Goal: Task Accomplishment & Management: Use online tool/utility

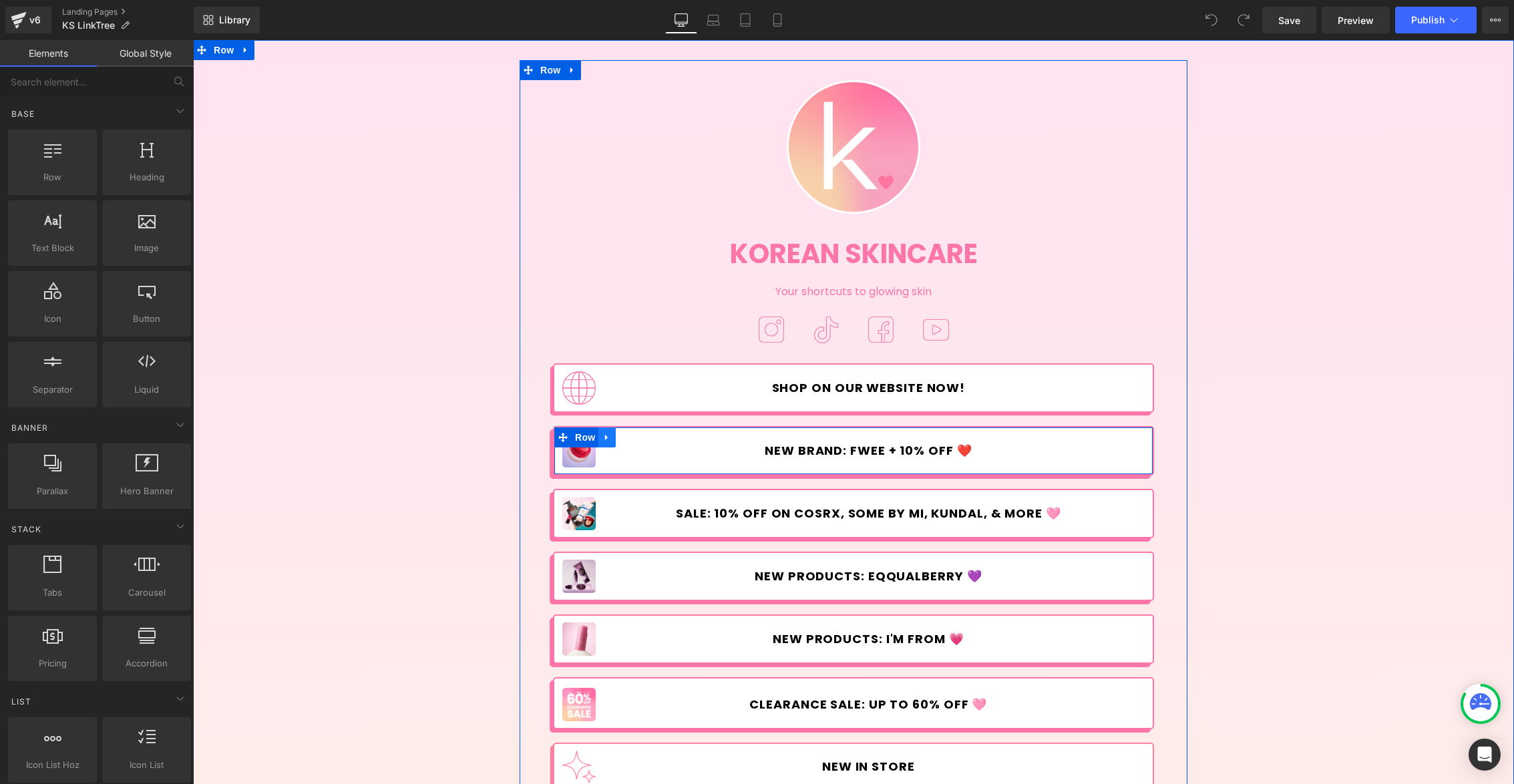
click at [605, 437] on icon at bounding box center [606, 437] width 3 height 6
click at [620, 437] on icon at bounding box center [624, 437] width 9 height 9
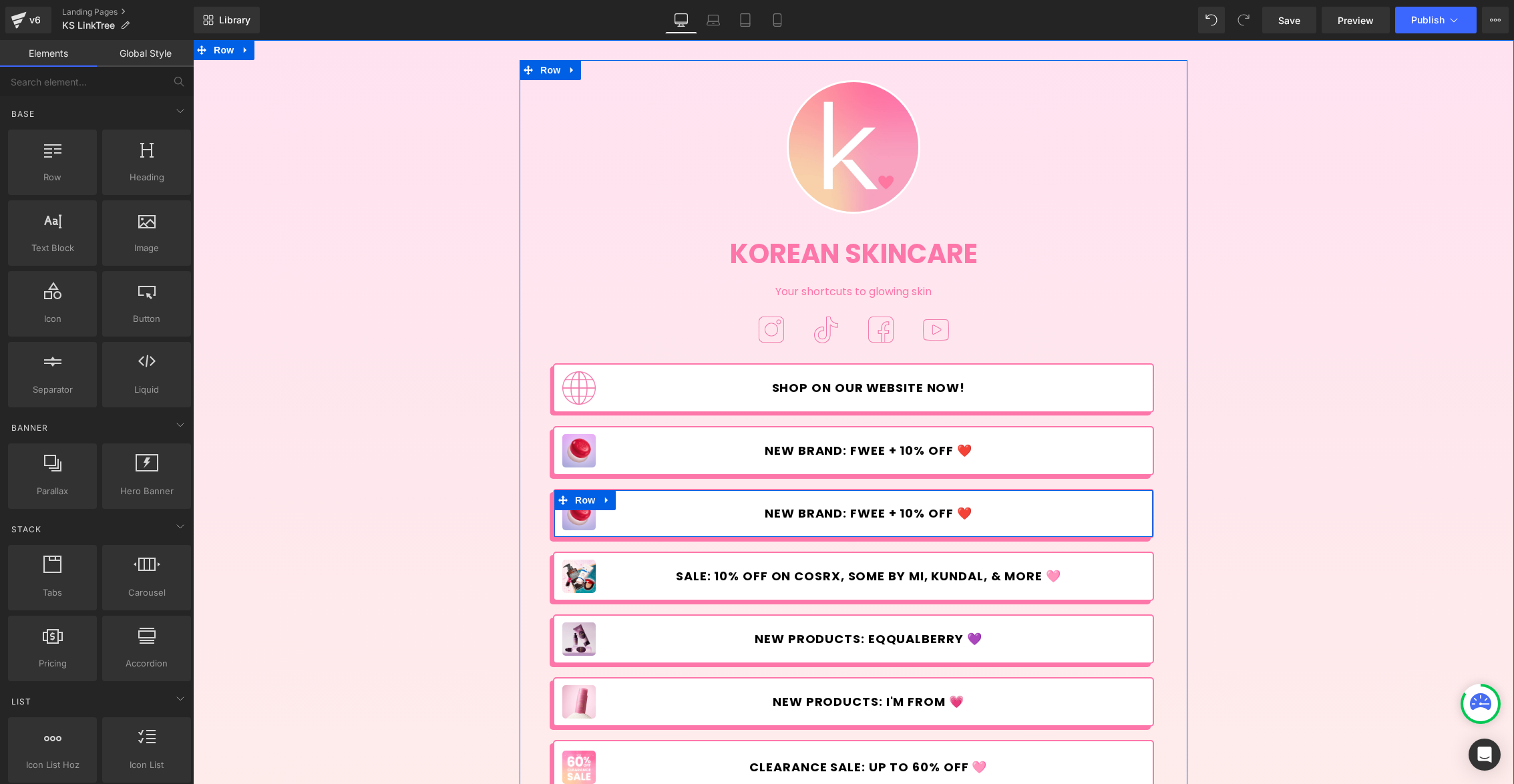
click at [193, 40] on div at bounding box center [193, 40] width 0 height 0
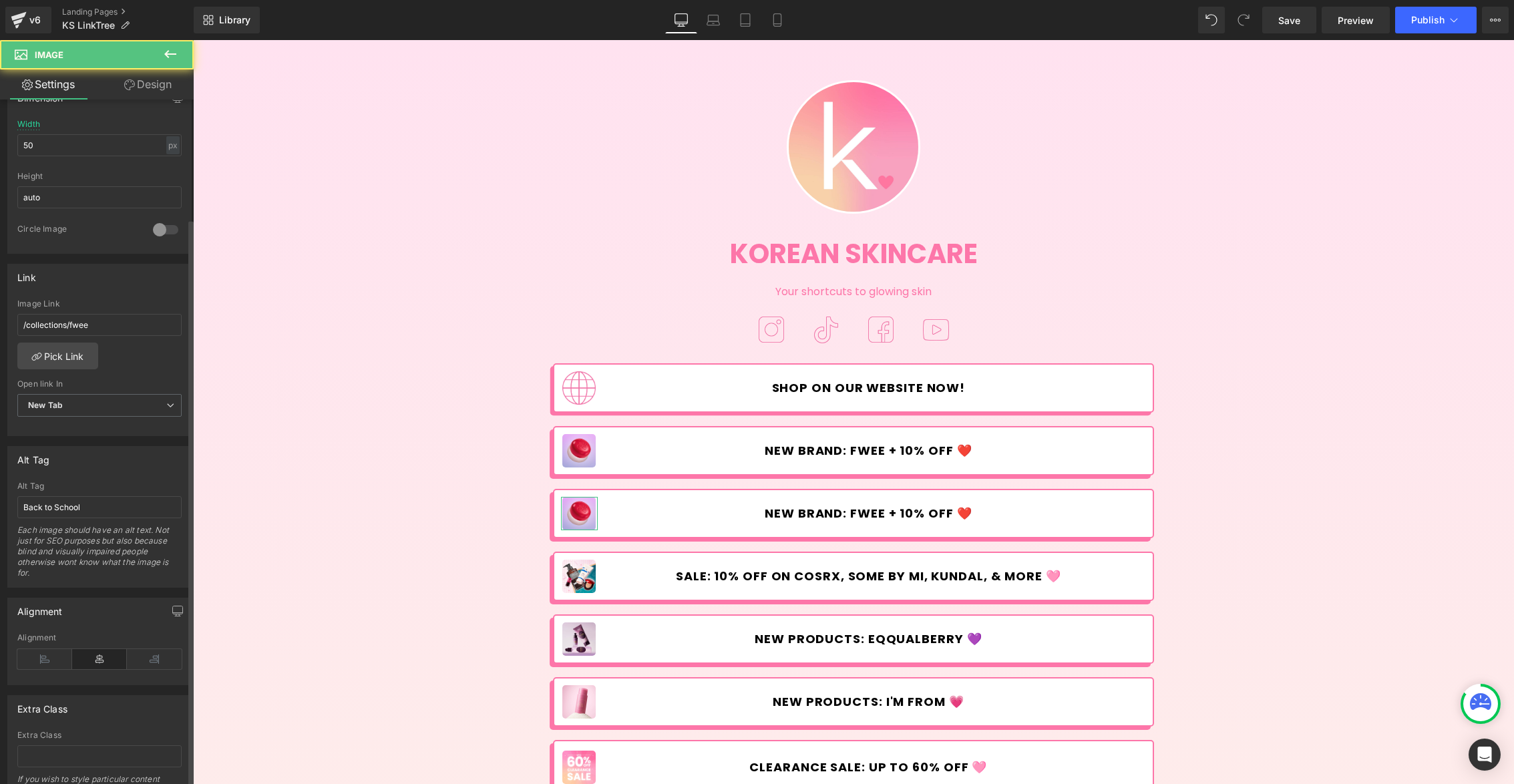
scroll to position [500, 0]
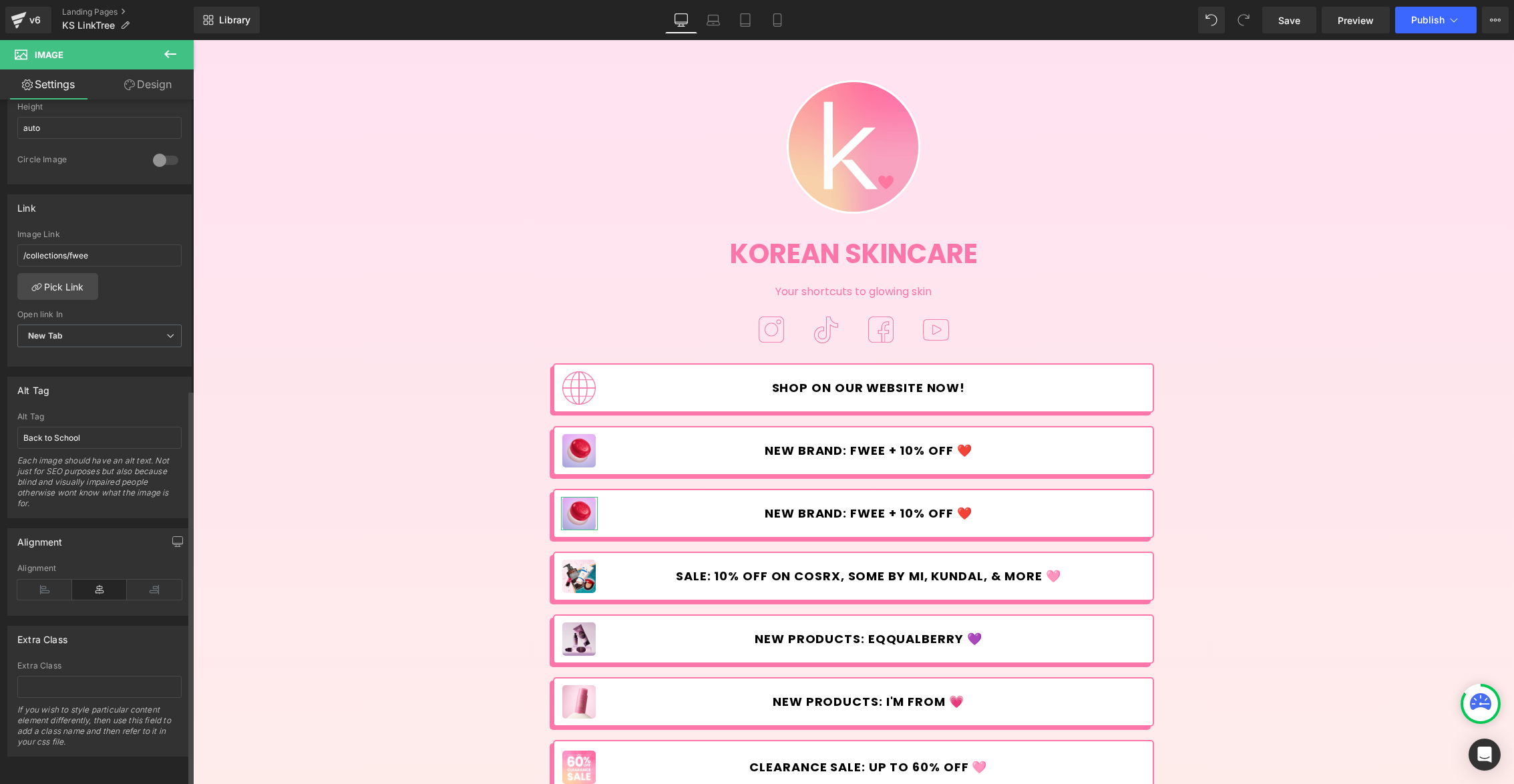
click at [131, 440] on div "Alt Tag Back to School Each image should have an alt text. Not just for SEO pur…" at bounding box center [100, 465] width 164 height 105
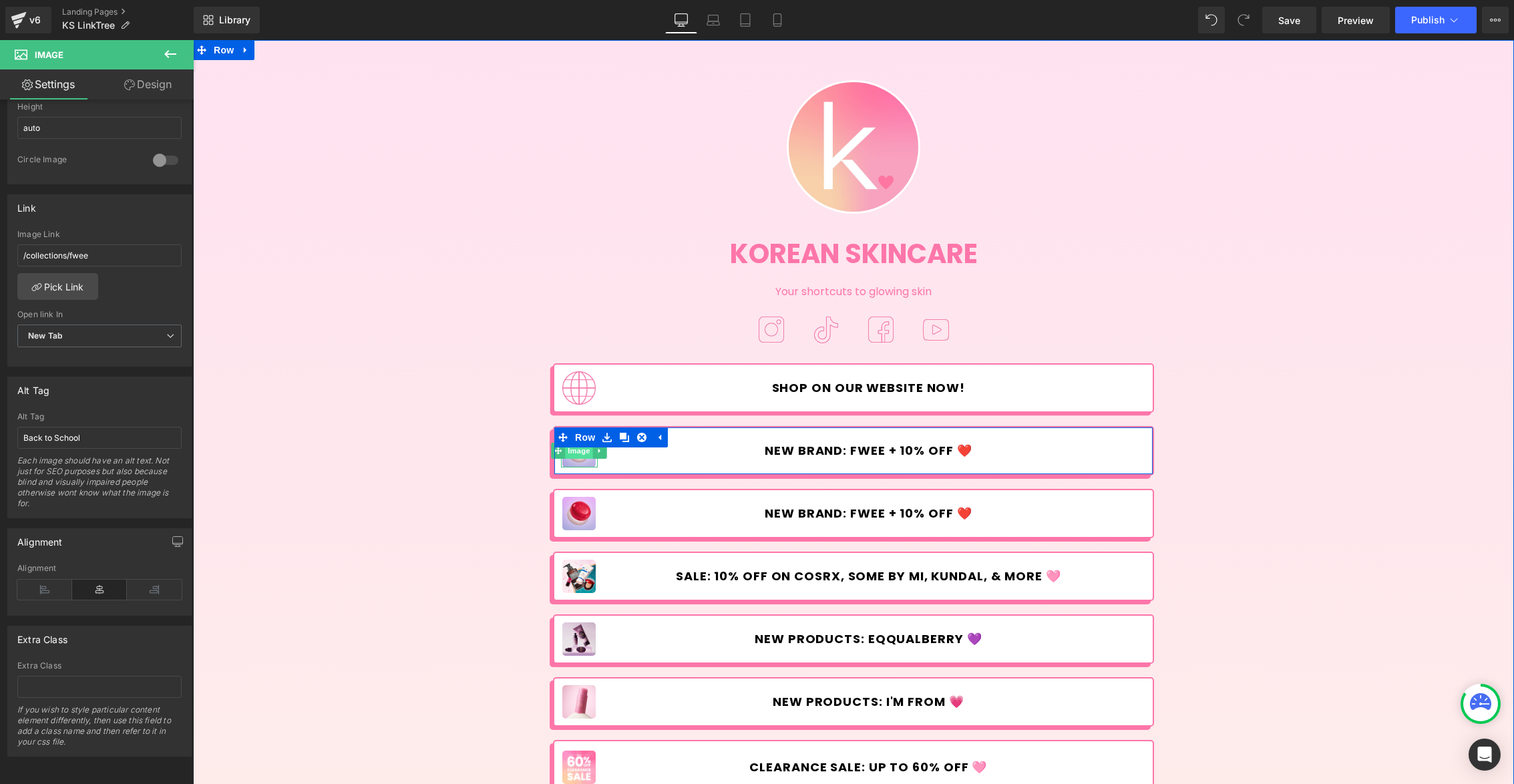
click at [576, 455] on span "Image" at bounding box center [580, 451] width 28 height 16
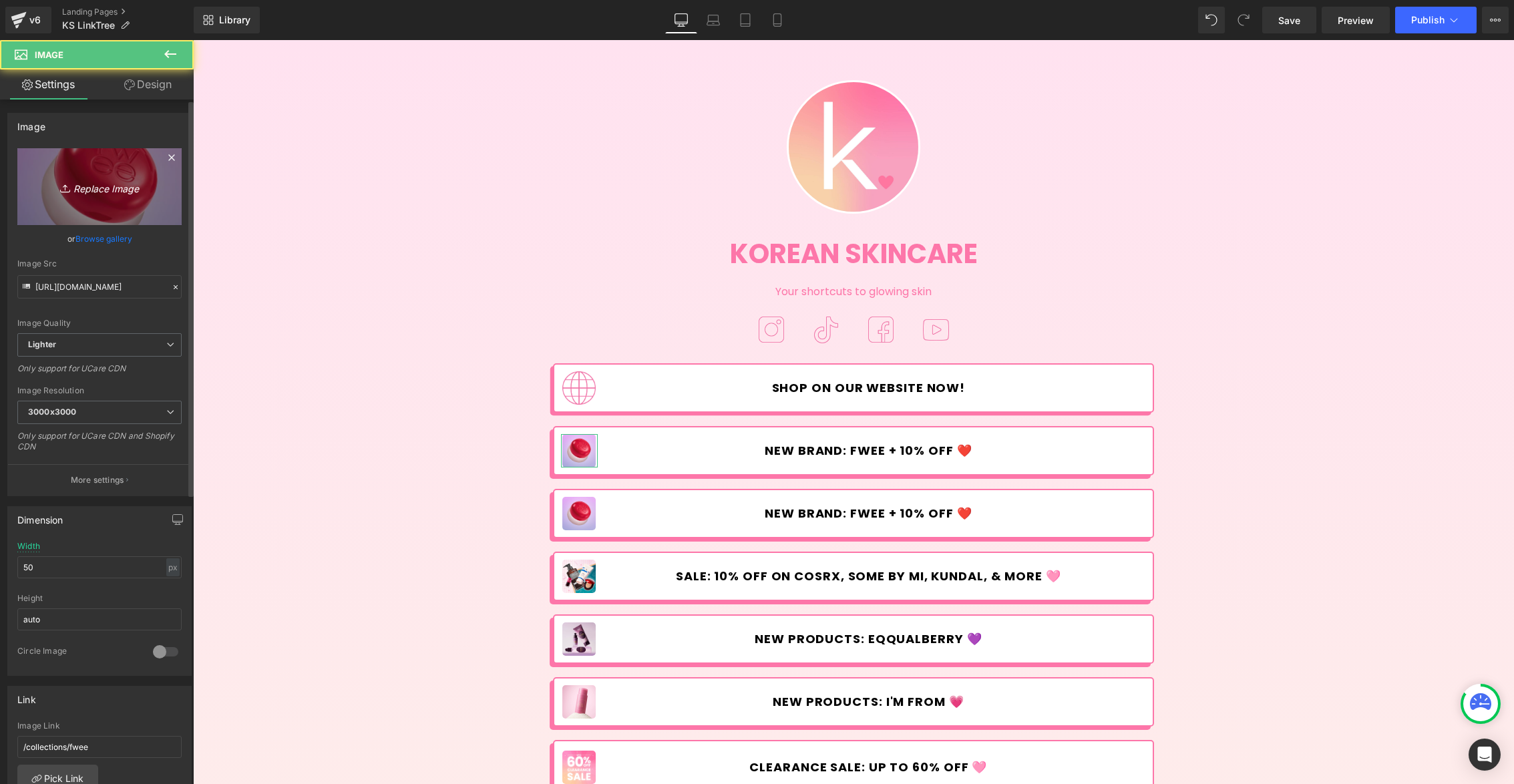
click at [92, 178] on icon "Replace Image" at bounding box center [100, 187] width 107 height 17
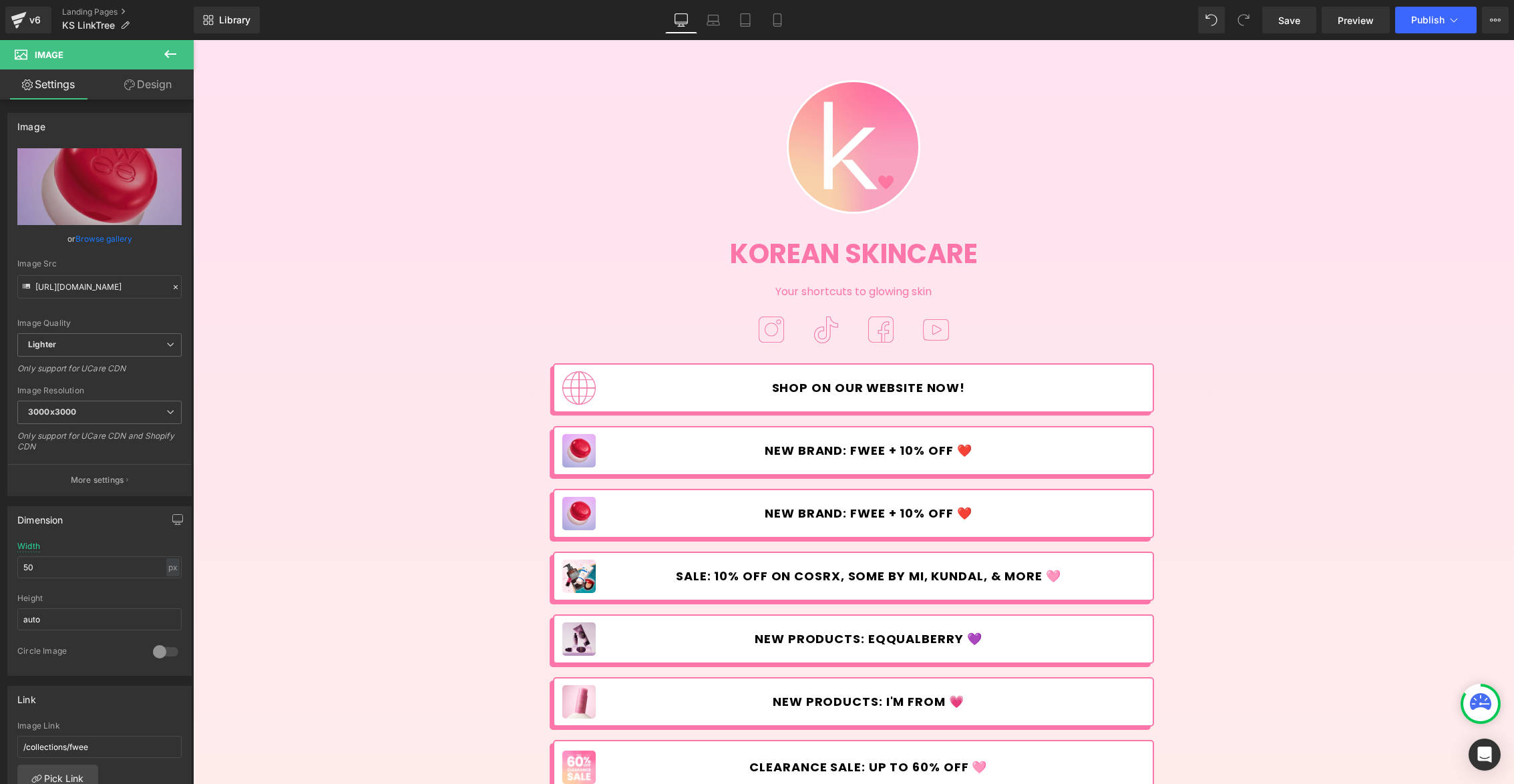
type input "C:\fakepath\SBM_GWP-linktree.jpg"
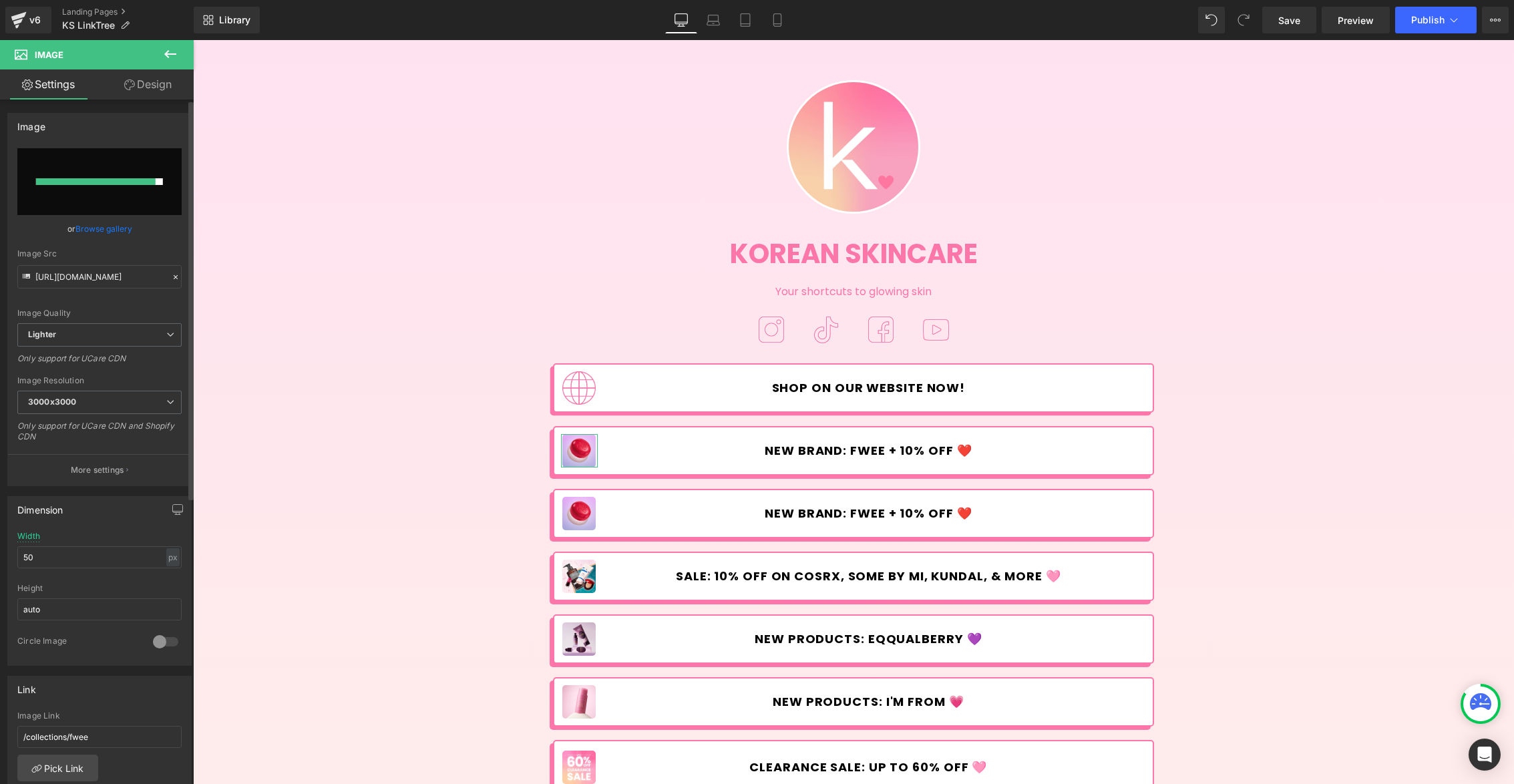
type input "[URL][DOMAIN_NAME]"
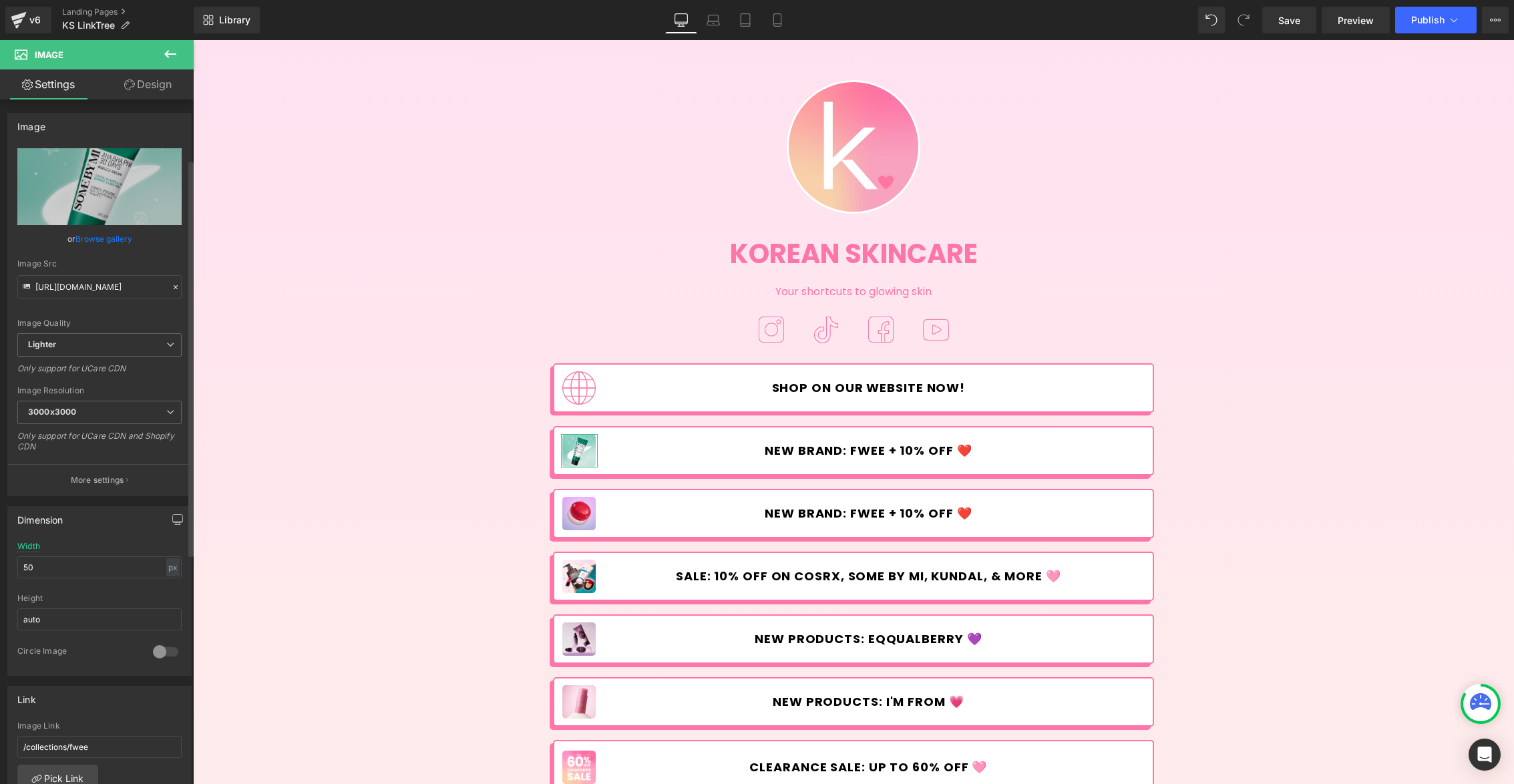
scroll to position [254, 0]
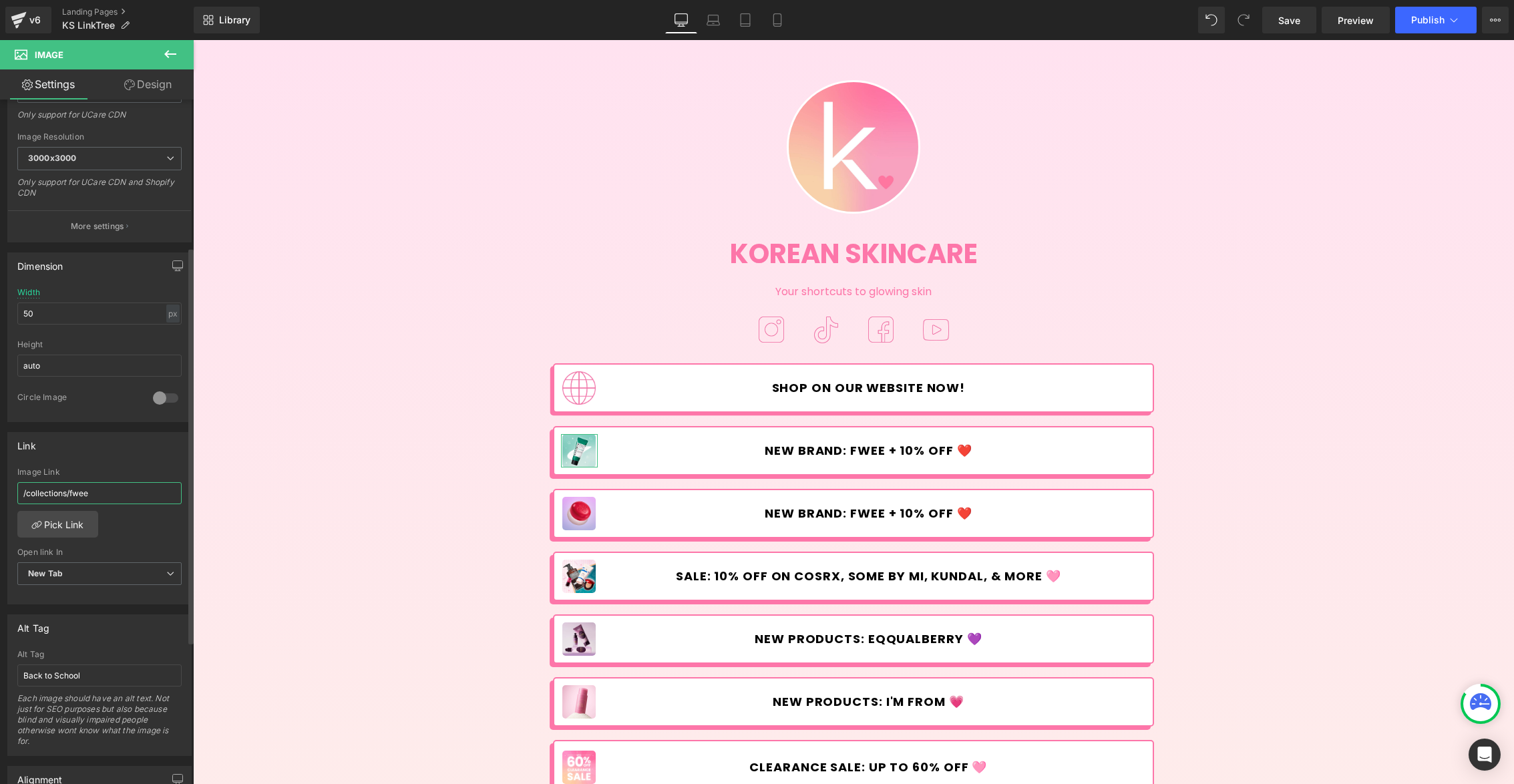
click at [106, 493] on input "/collections/fwee" at bounding box center [100, 493] width 164 height 22
click at [80, 524] on link "Pick Link" at bounding box center [58, 524] width 81 height 27
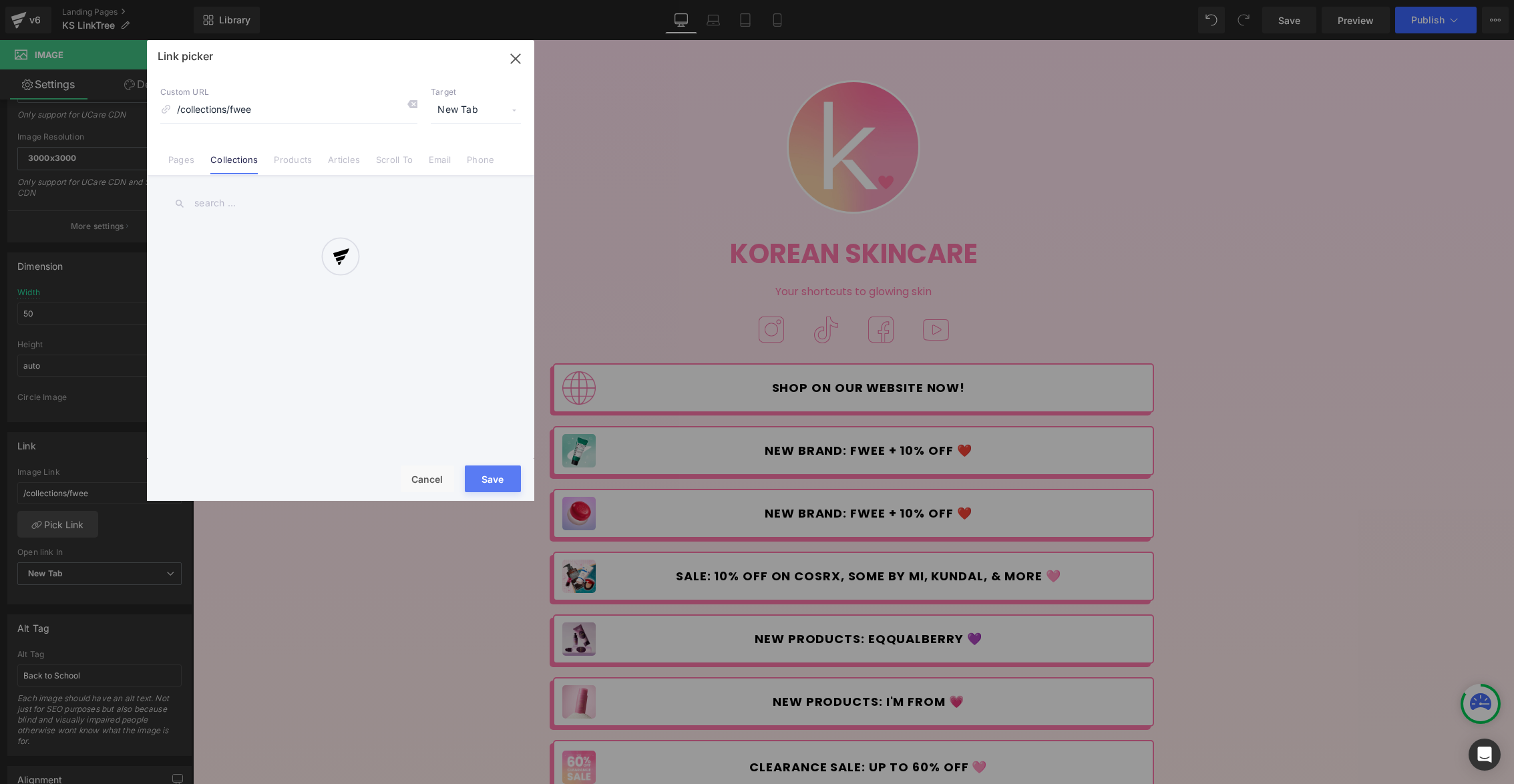
click at [229, 201] on div at bounding box center [340, 270] width 387 height 460
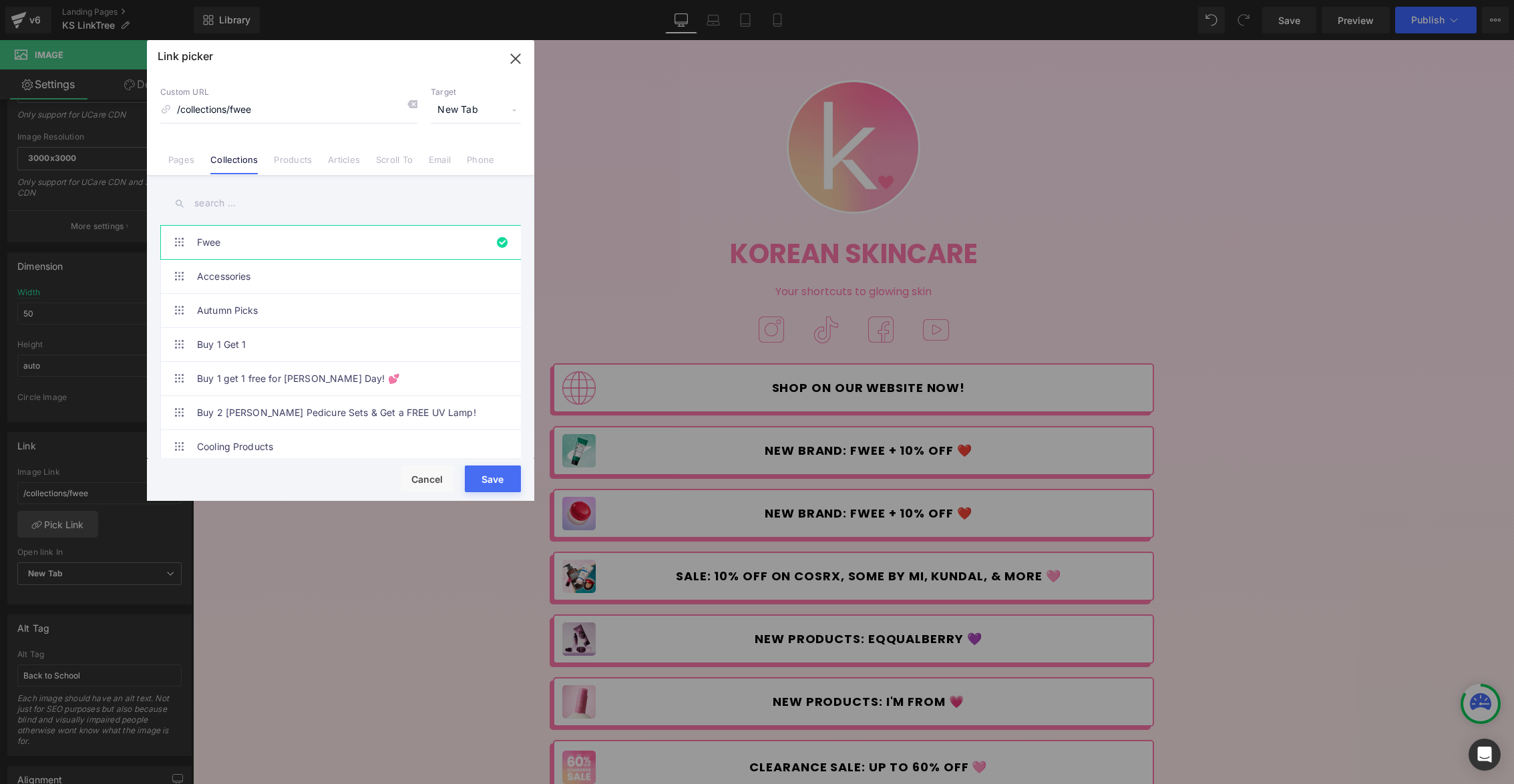
click at [240, 199] on input "text" at bounding box center [340, 203] width 361 height 30
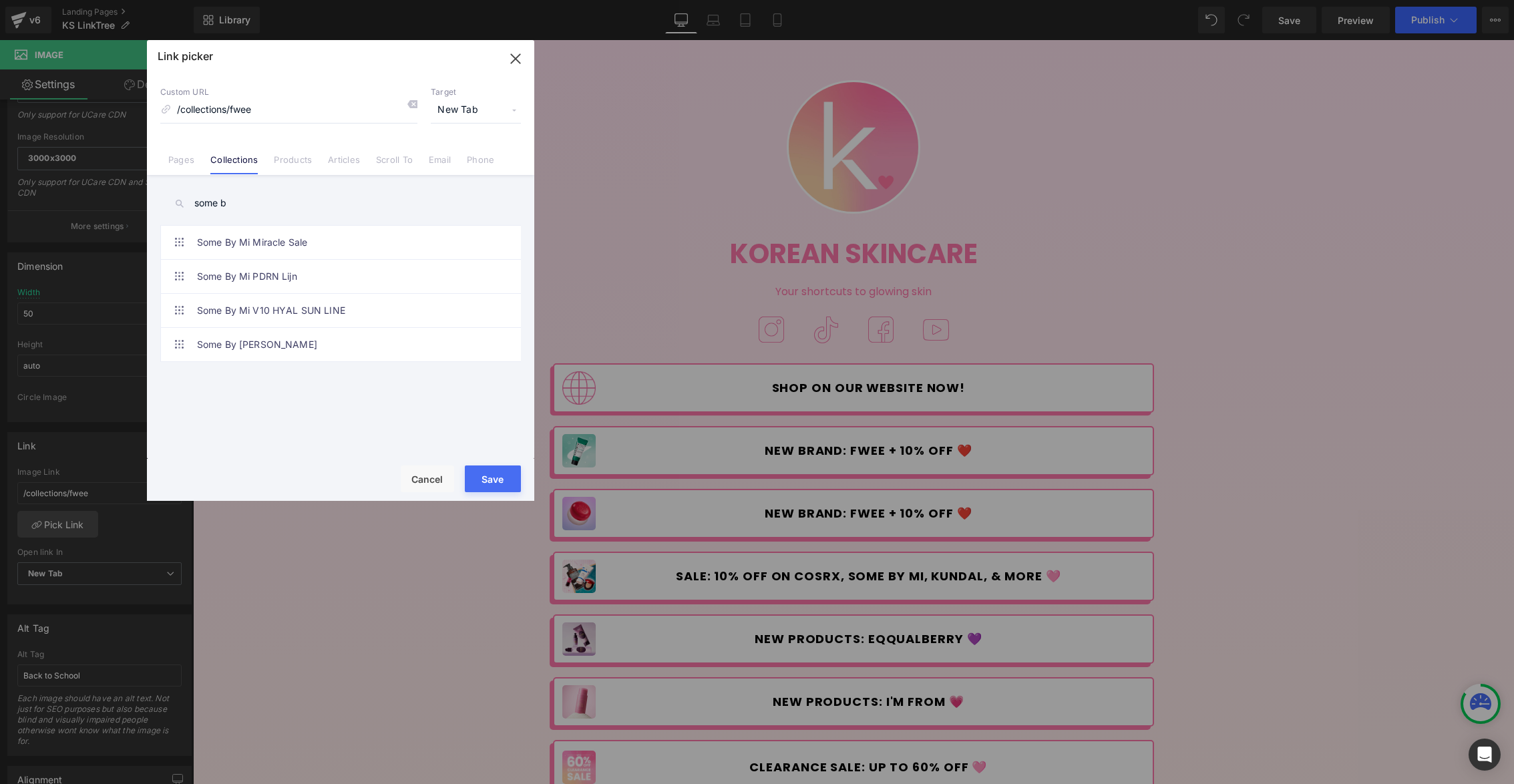
type input "some b"
click at [369, 275] on link "Some By Mi PDRN Lijn" at bounding box center [344, 277] width 294 height 34
type input "/collections/some-by-mi-pdrn-lijn"
click at [500, 486] on button "Save" at bounding box center [493, 479] width 56 height 27
type input "/collections/some-by-mi-pdrn-lijn"
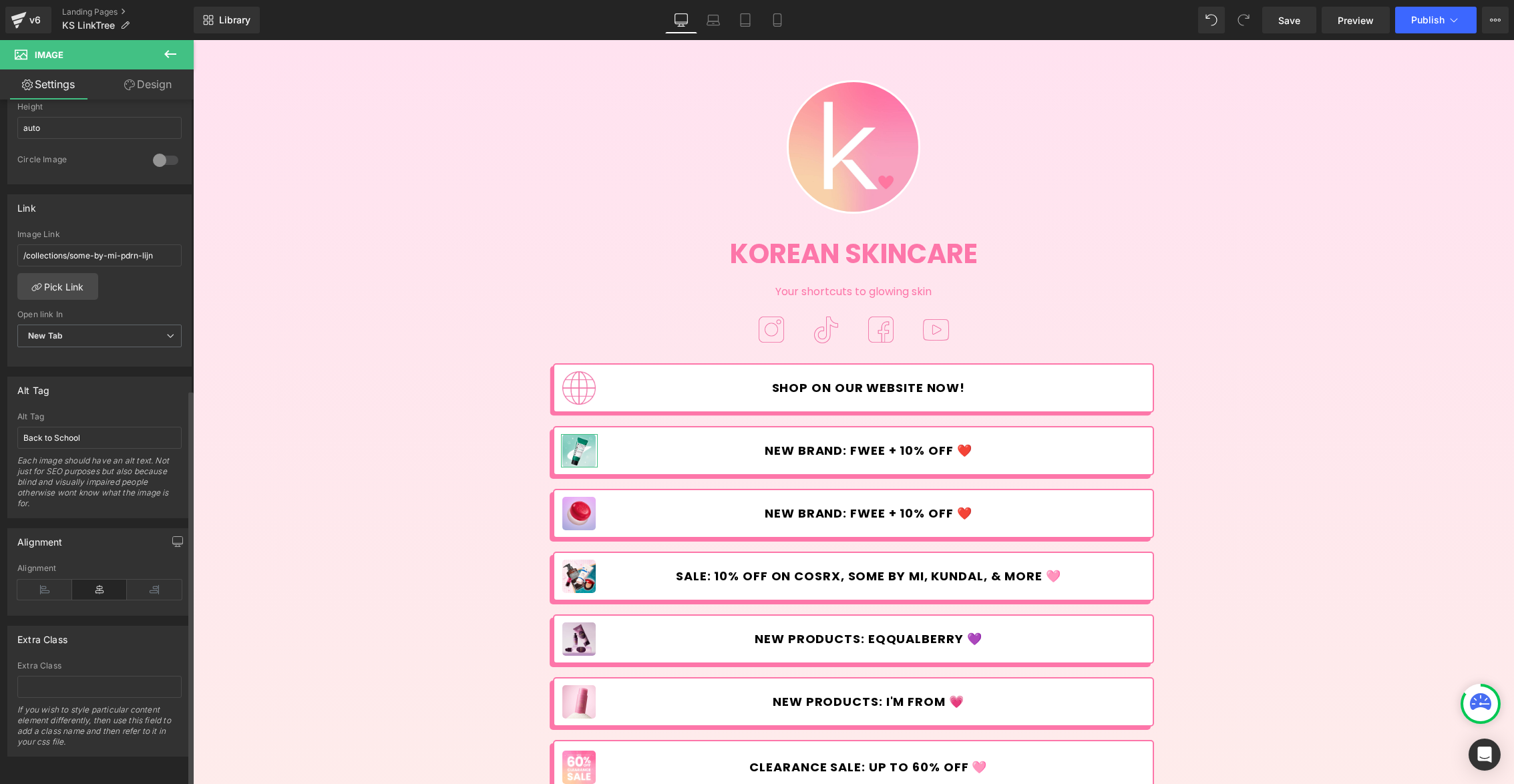
scroll to position [500, 0]
click at [88, 427] on input "Back to School" at bounding box center [100, 437] width 164 height 22
type input "S"
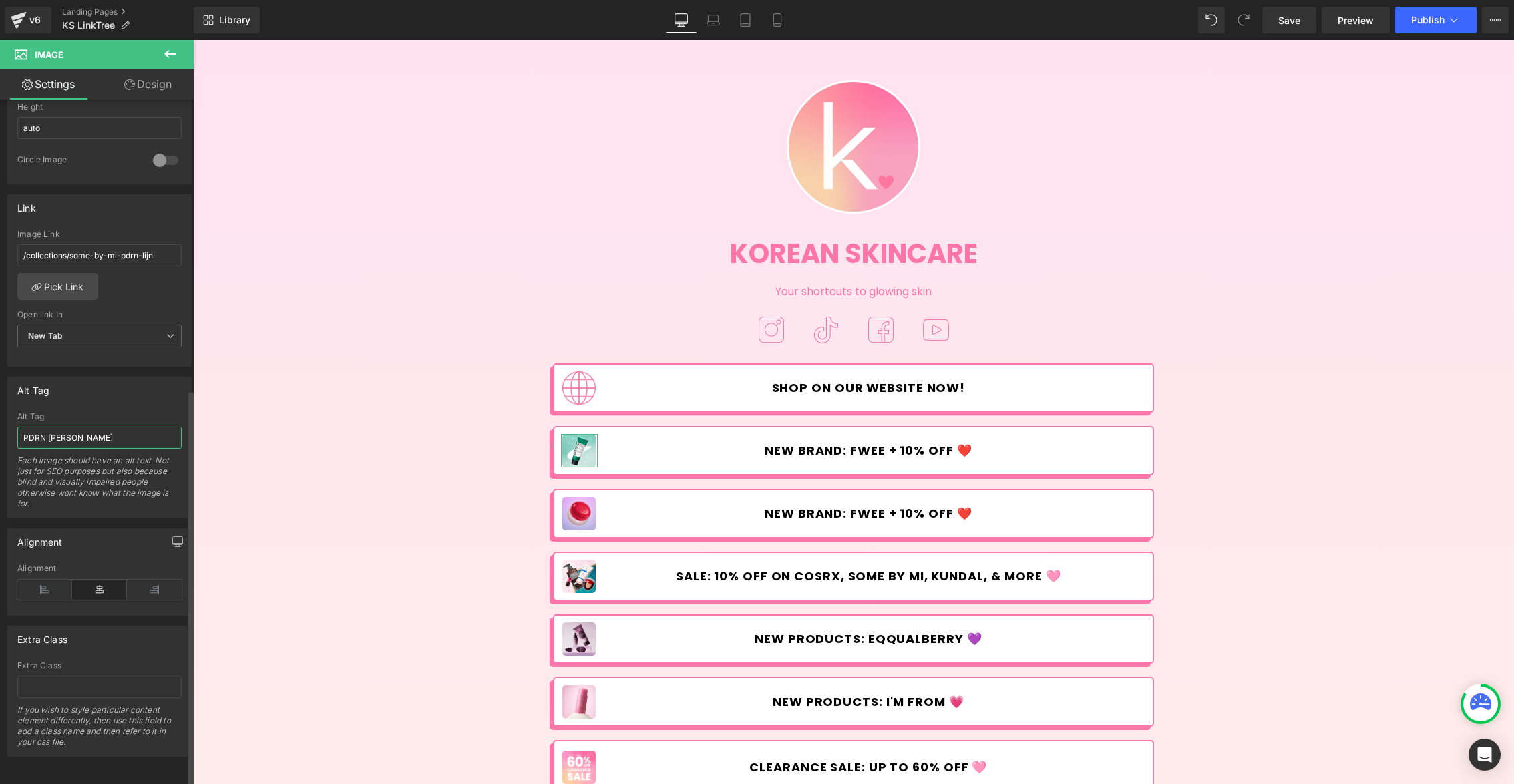
type input "PDRN line"
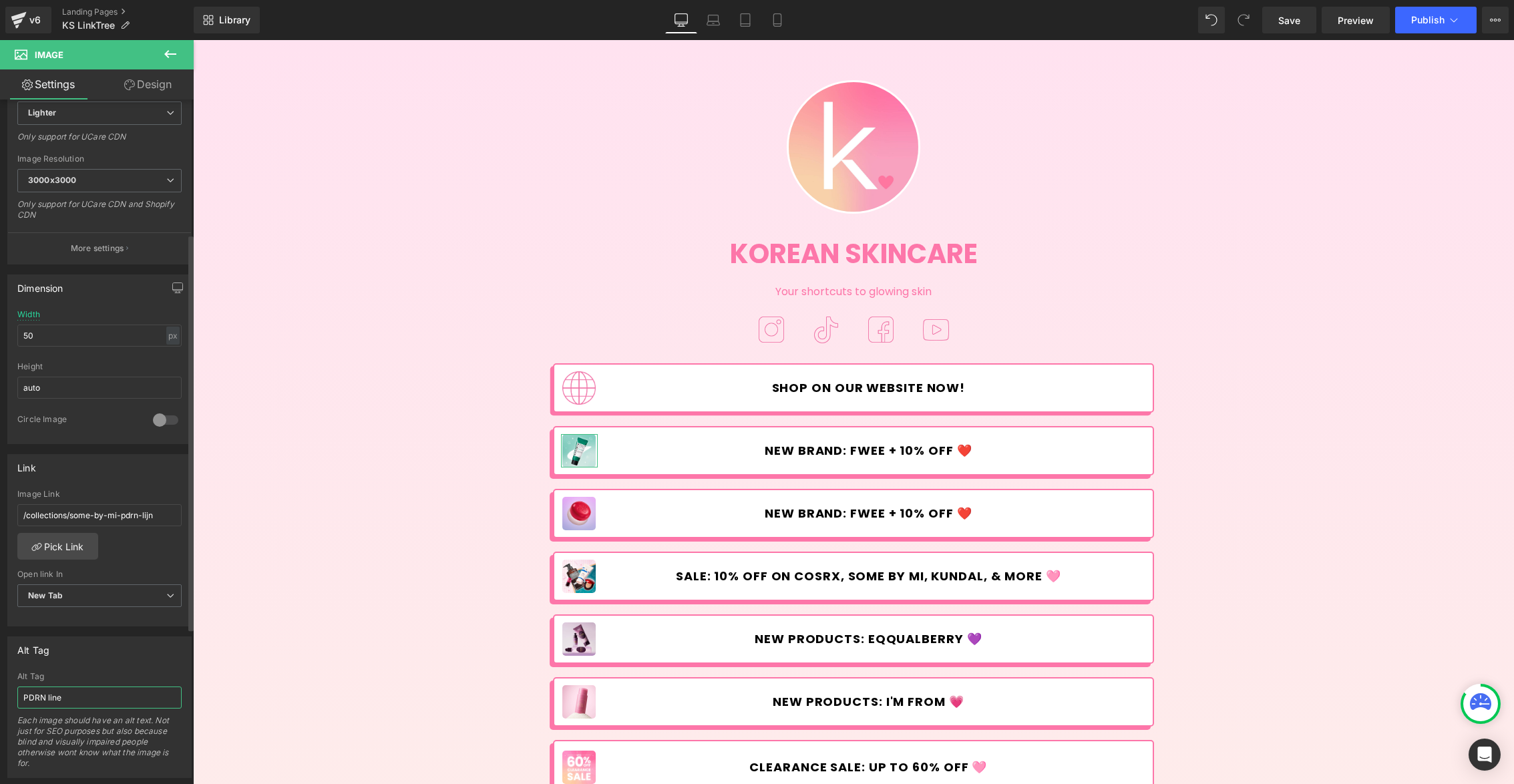
scroll to position [0, 0]
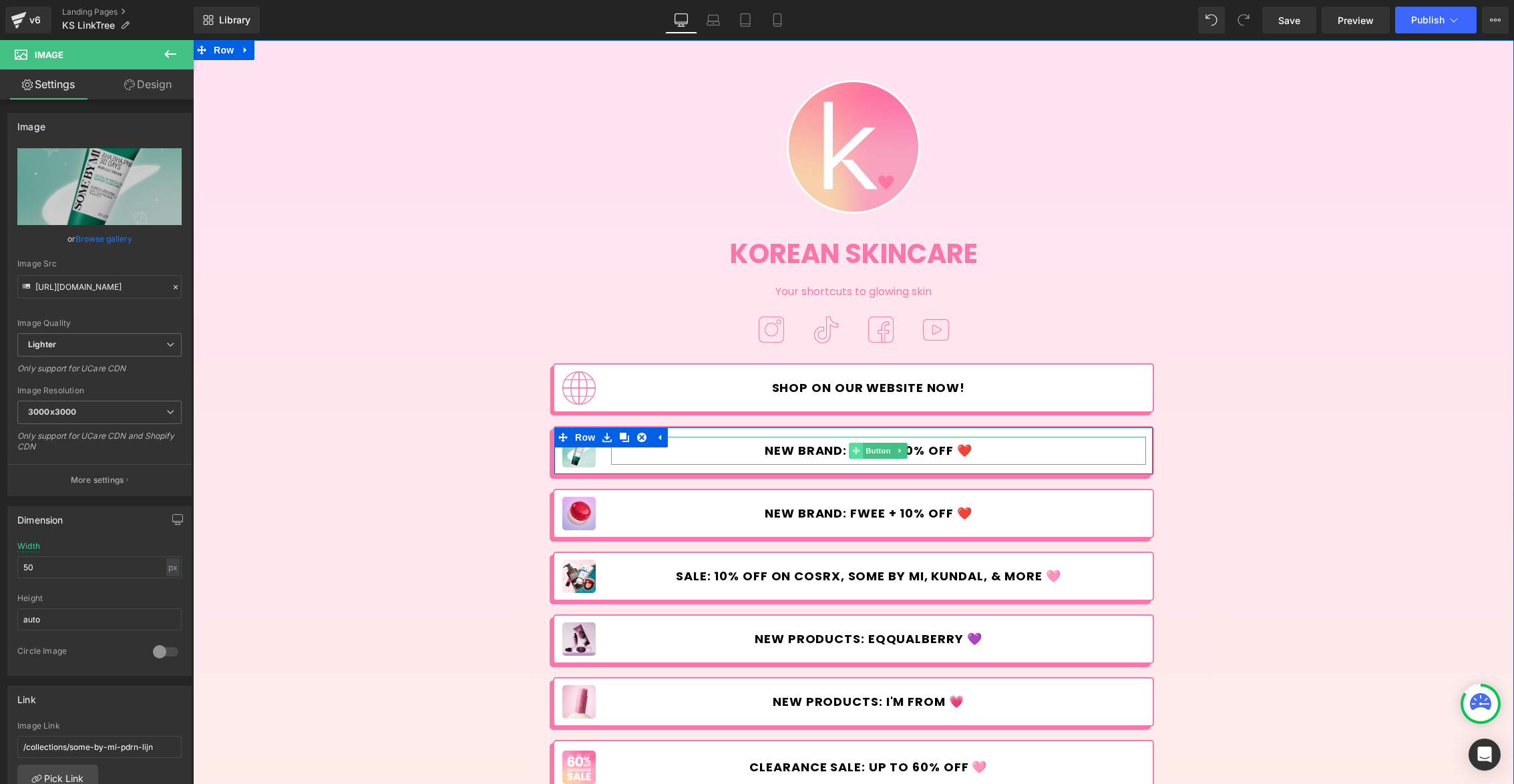
click at [853, 452] on icon at bounding box center [856, 450] width 7 height 7
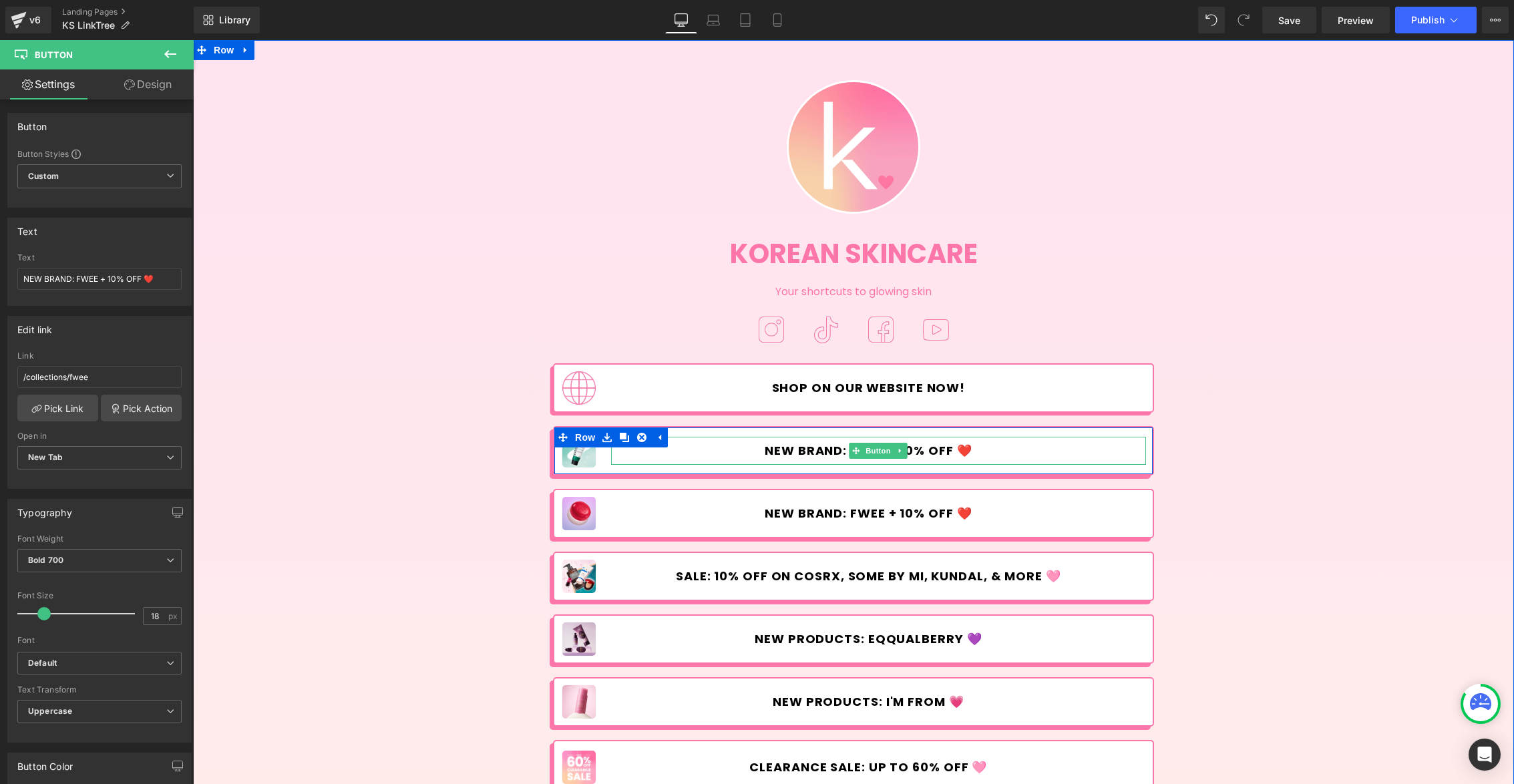
click at [802, 452] on span "NEW BRAND: FWEE + 10% OFF ❤️" at bounding box center [868, 451] width 207 height 15
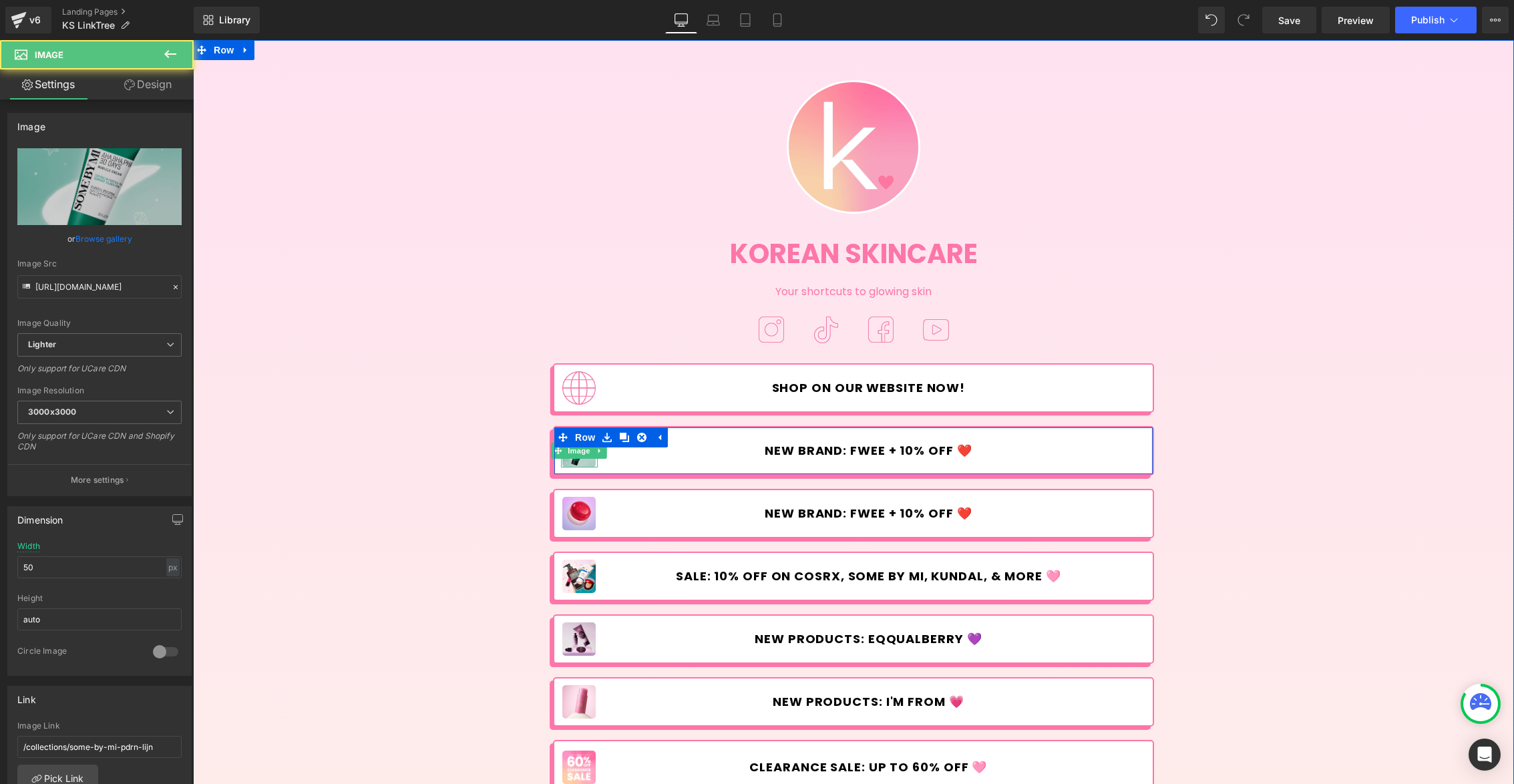
click at [572, 460] on img at bounding box center [579, 451] width 34 height 34
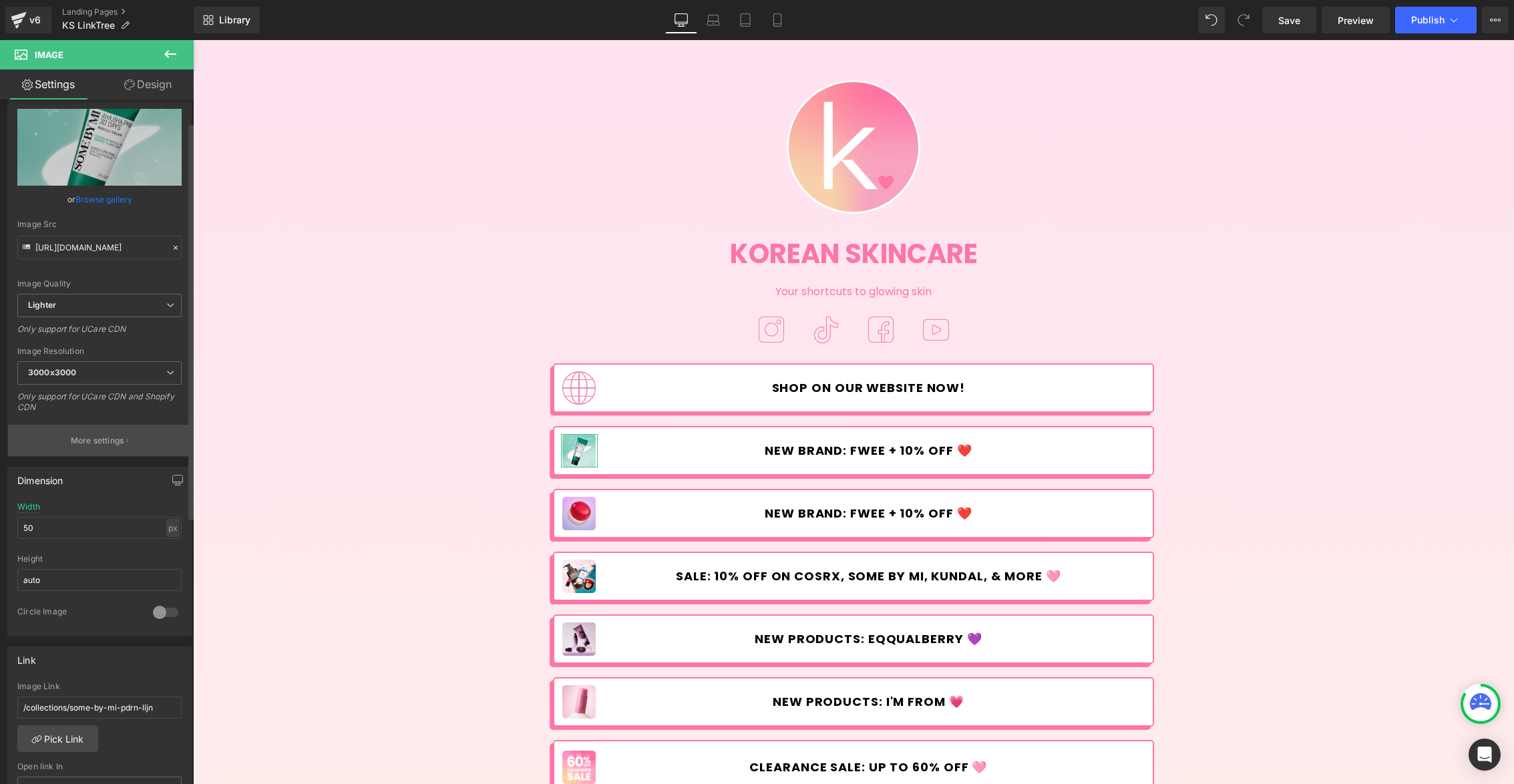
scroll to position [103, 0]
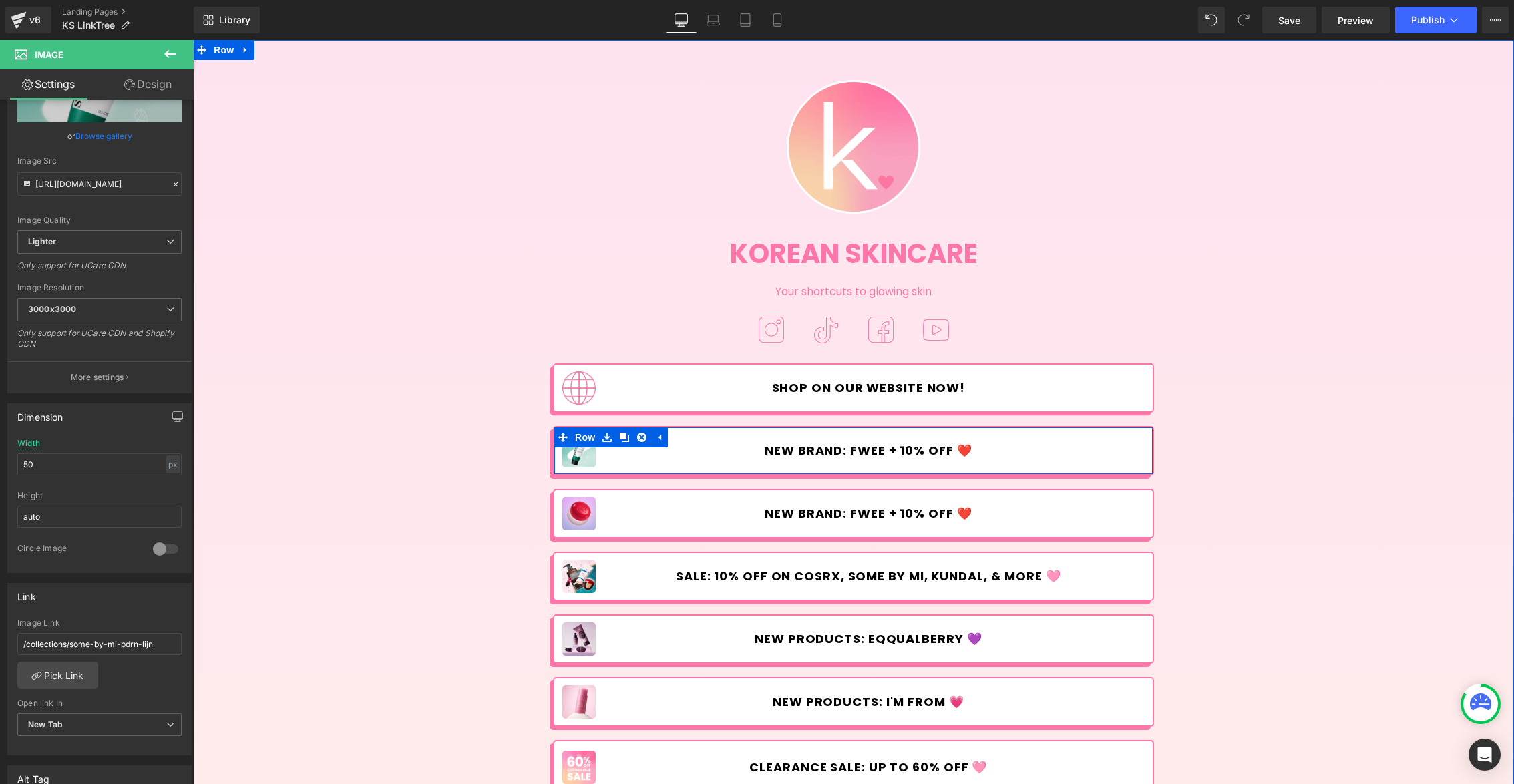
click at [796, 445] on span "NEW BRAND: FWEE + 10% OFF ❤️" at bounding box center [868, 451] width 207 height 15
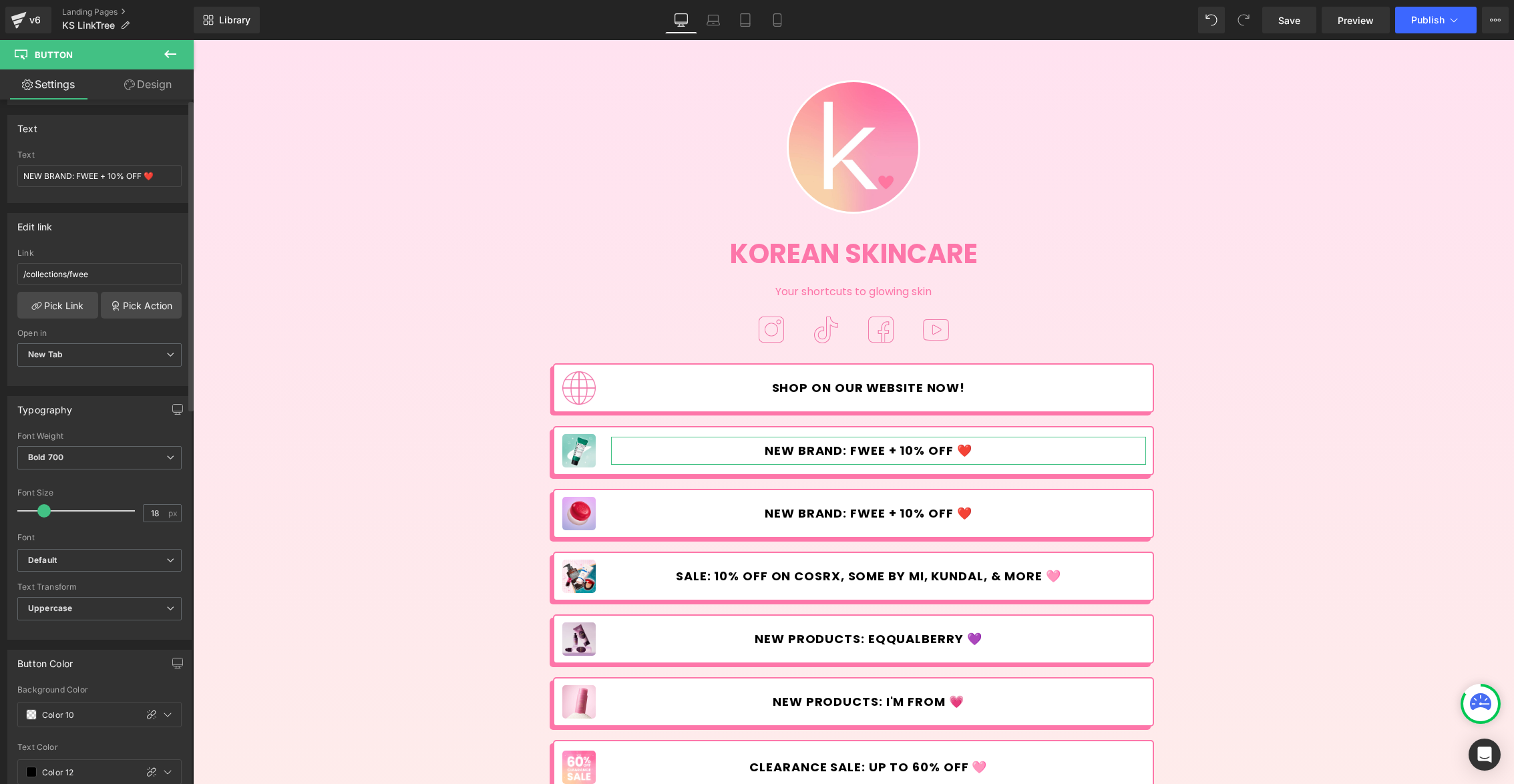
scroll to position [0, 0]
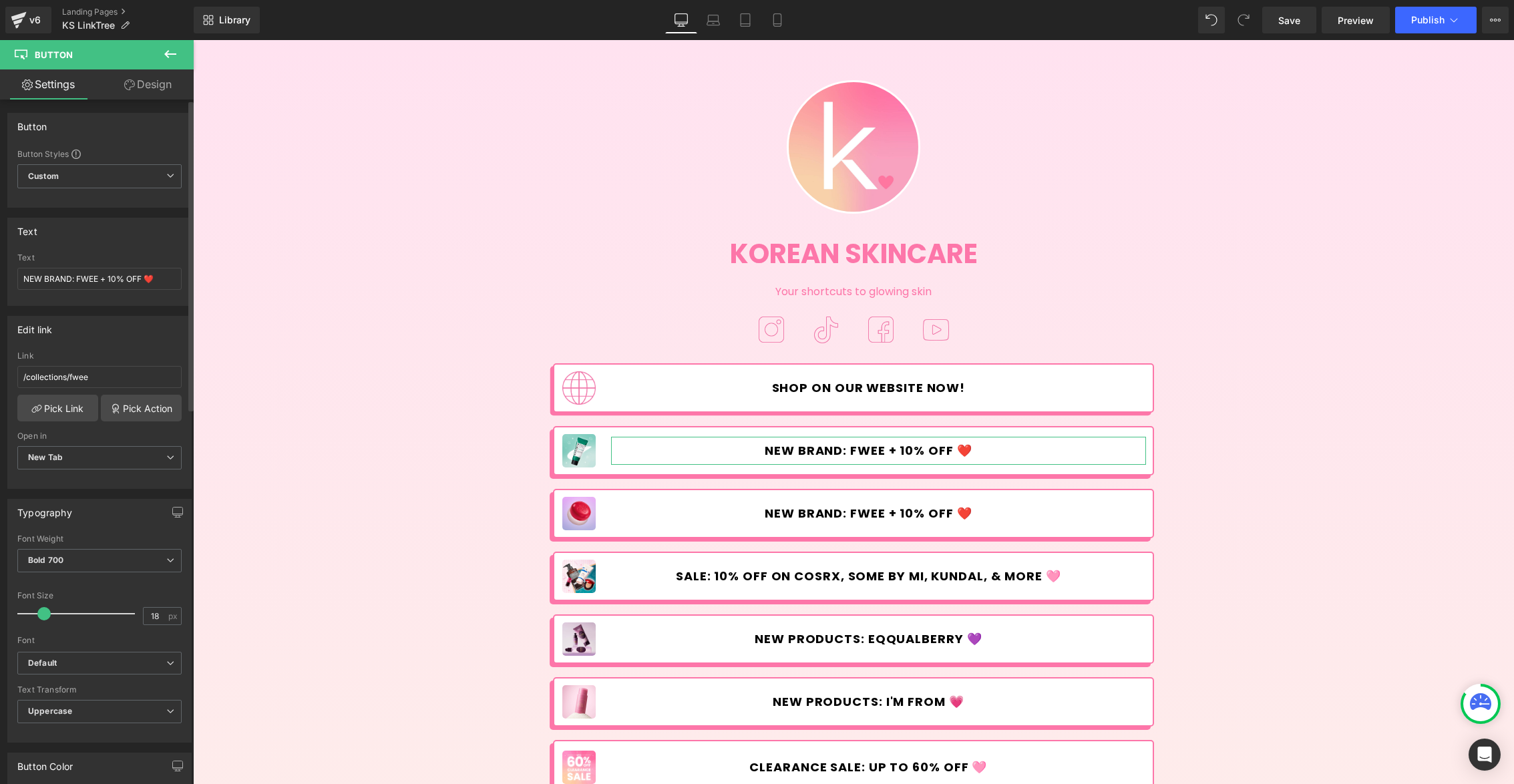
click at [58, 425] on div "/collections/fwee Link /collections/fwee Pick Link Pick Action Current Tab New …" at bounding box center [99, 419] width 183 height 137
click at [62, 418] on link "Pick Link" at bounding box center [58, 408] width 81 height 27
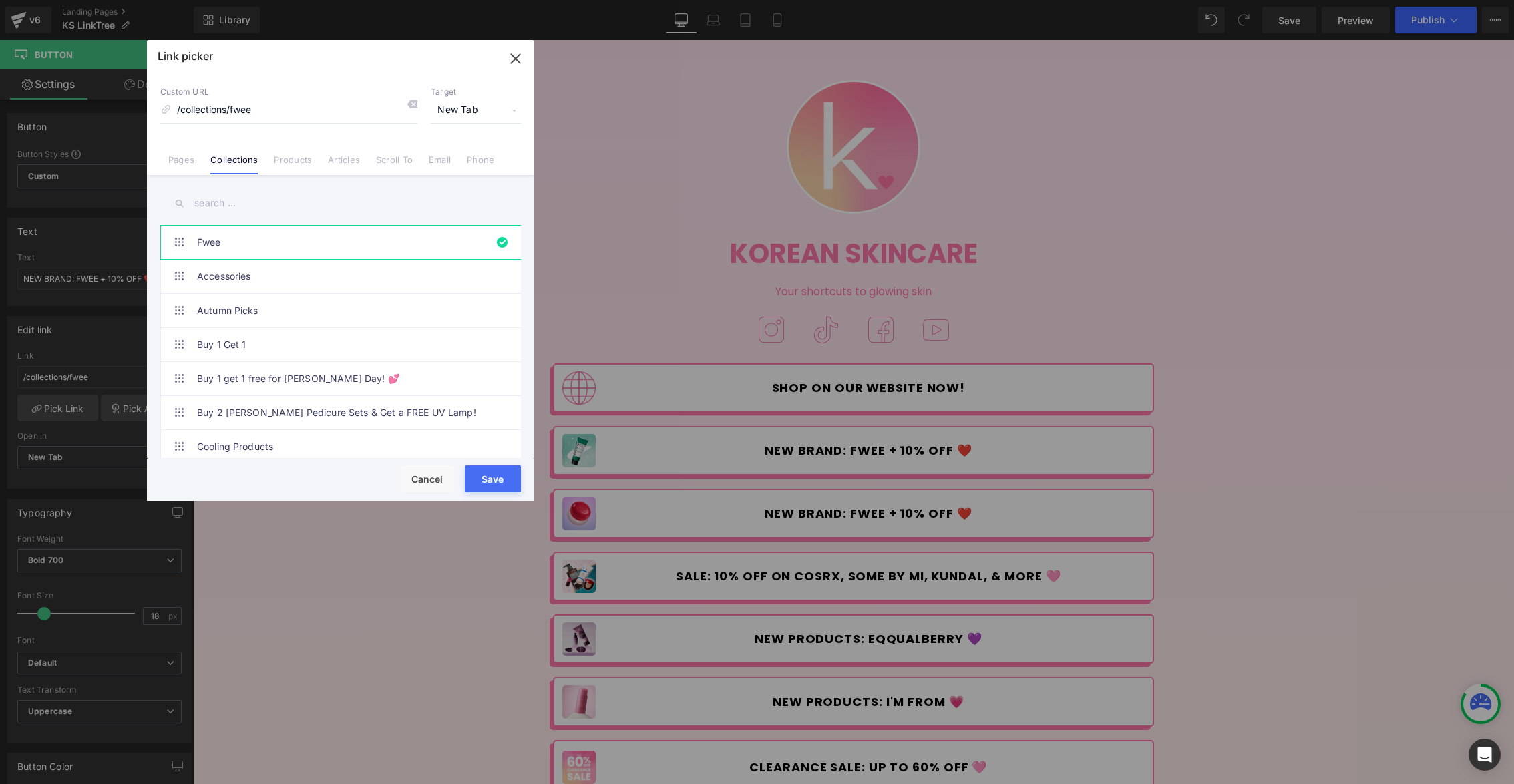
click at [284, 205] on input "text" at bounding box center [340, 203] width 361 height 30
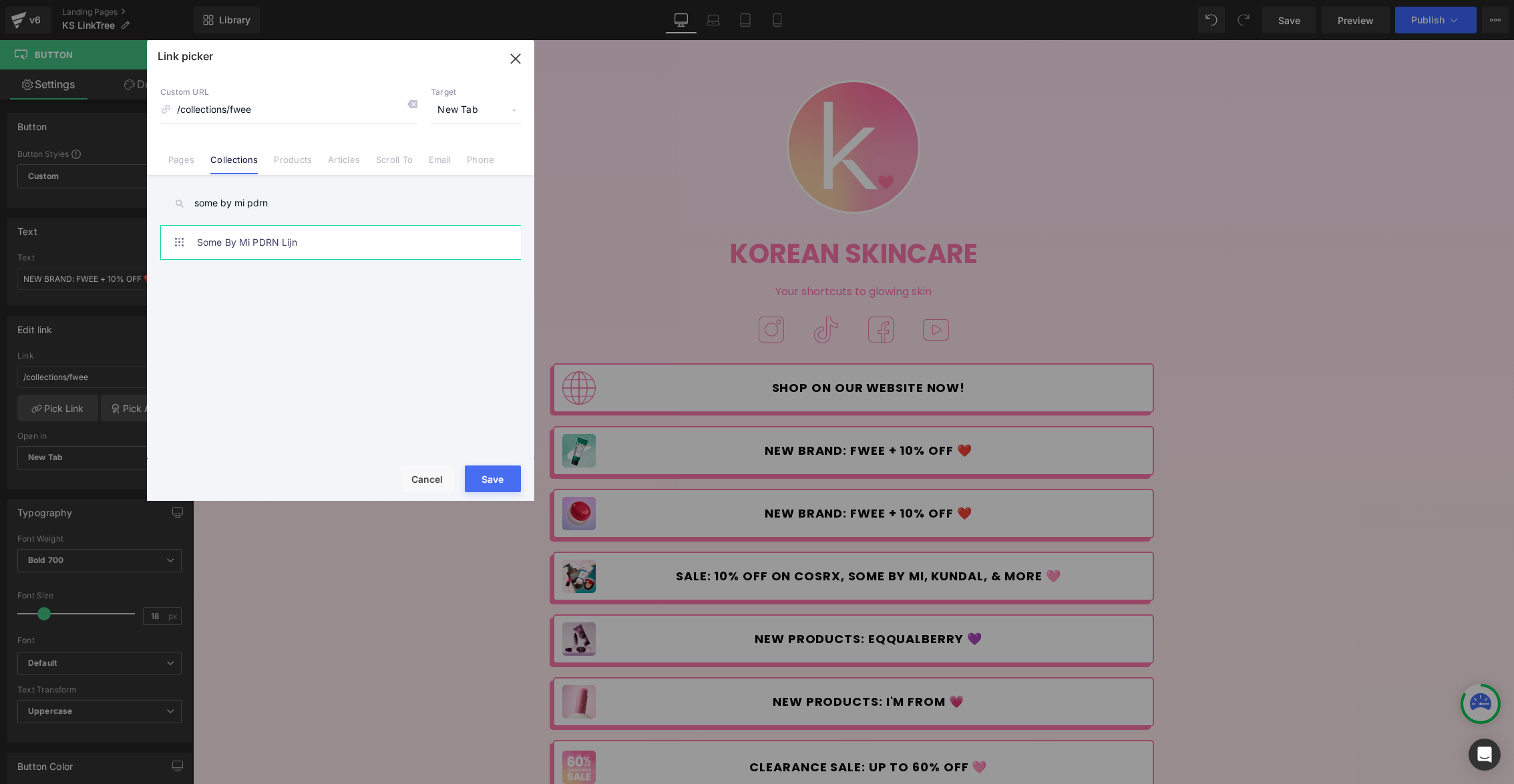
type input "some by mi pdrn"
click at [291, 228] on link "Some By Mi PDRN Lijn" at bounding box center [344, 243] width 294 height 34
type input "/collections/some-by-mi-pdrn-lijn"
click at [500, 474] on button "Save" at bounding box center [493, 479] width 56 height 27
type input "/collections/some-by-mi-pdrn-lijn"
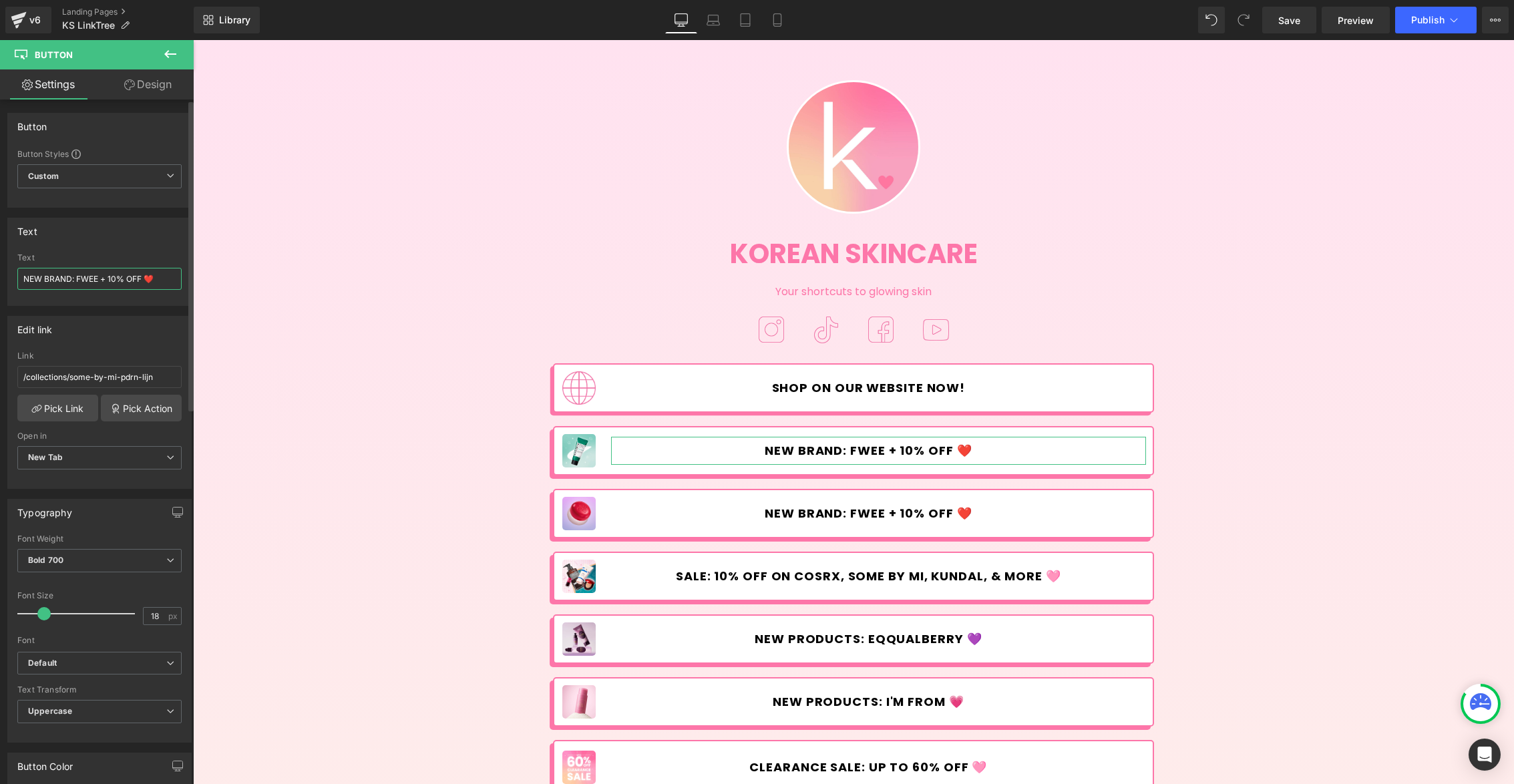
drag, startPoint x: 37, startPoint y: 279, endPoint x: 185, endPoint y: 286, distance: 148.2
click at [185, 286] on div "Text NEW BRAND: FWEE + 10% OFF ❤️ Text NEW BRAND: FWEE + 10% OFF ❤️" at bounding box center [99, 262] width 185 height 88
click at [154, 274] on input "NEW BRAND: FWEE + 10% OFF ❤️" at bounding box center [100, 278] width 164 height 22
drag, startPoint x: 159, startPoint y: 274, endPoint x: -9, endPoint y: 267, distance: 168.1
click at [0, 267] on html "Button You are previewing how the will restyle your page. You can not edit Elem…" at bounding box center [757, 392] width 1514 height 784
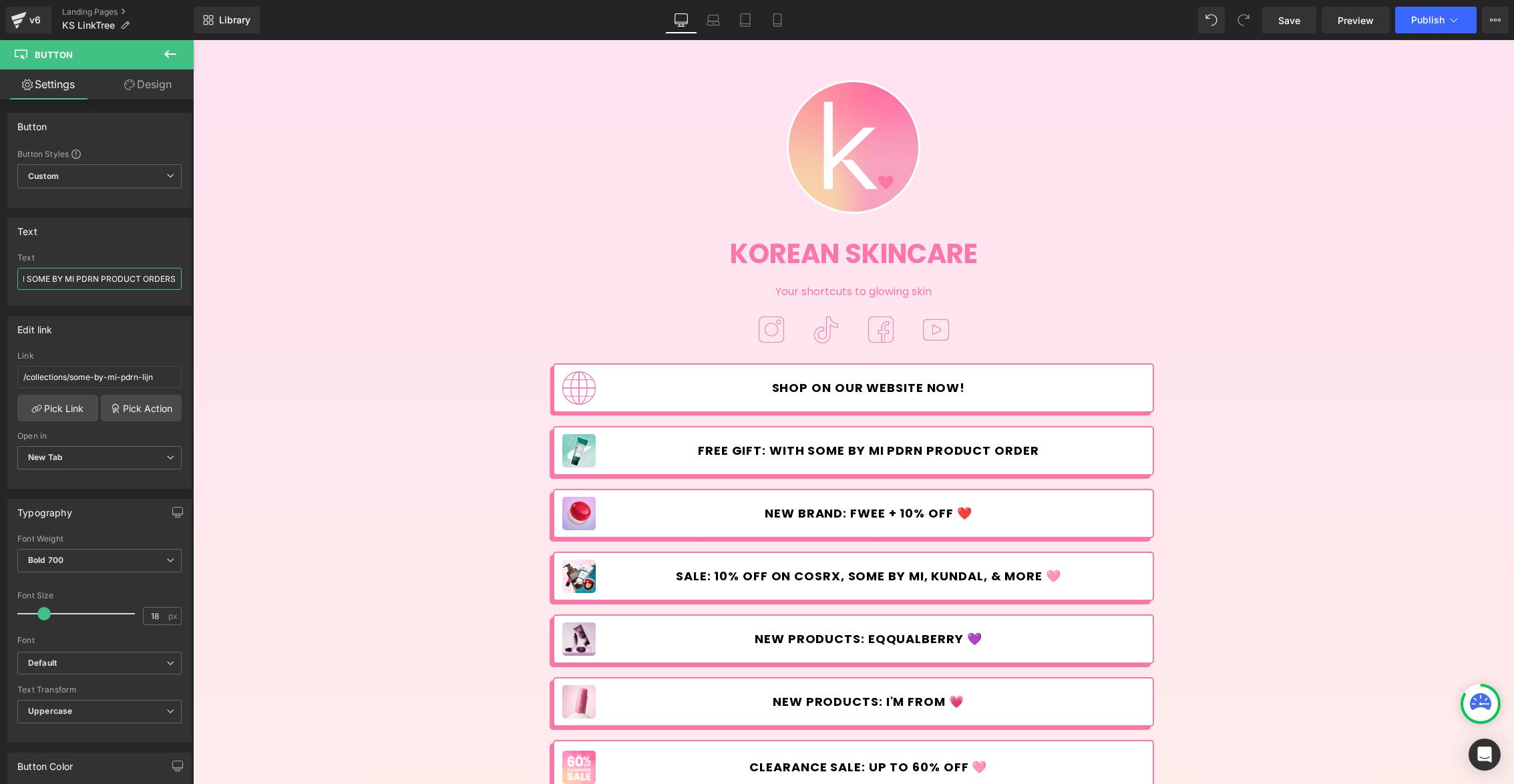
scroll to position [0, 69]
paste input "💚"
drag, startPoint x: 35, startPoint y: 276, endPoint x: -30, endPoint y: 273, distance: 65.1
click at [0, 273] on html "Button You are previewing how the will restyle your page. You can not edit Elem…" at bounding box center [757, 392] width 1514 height 784
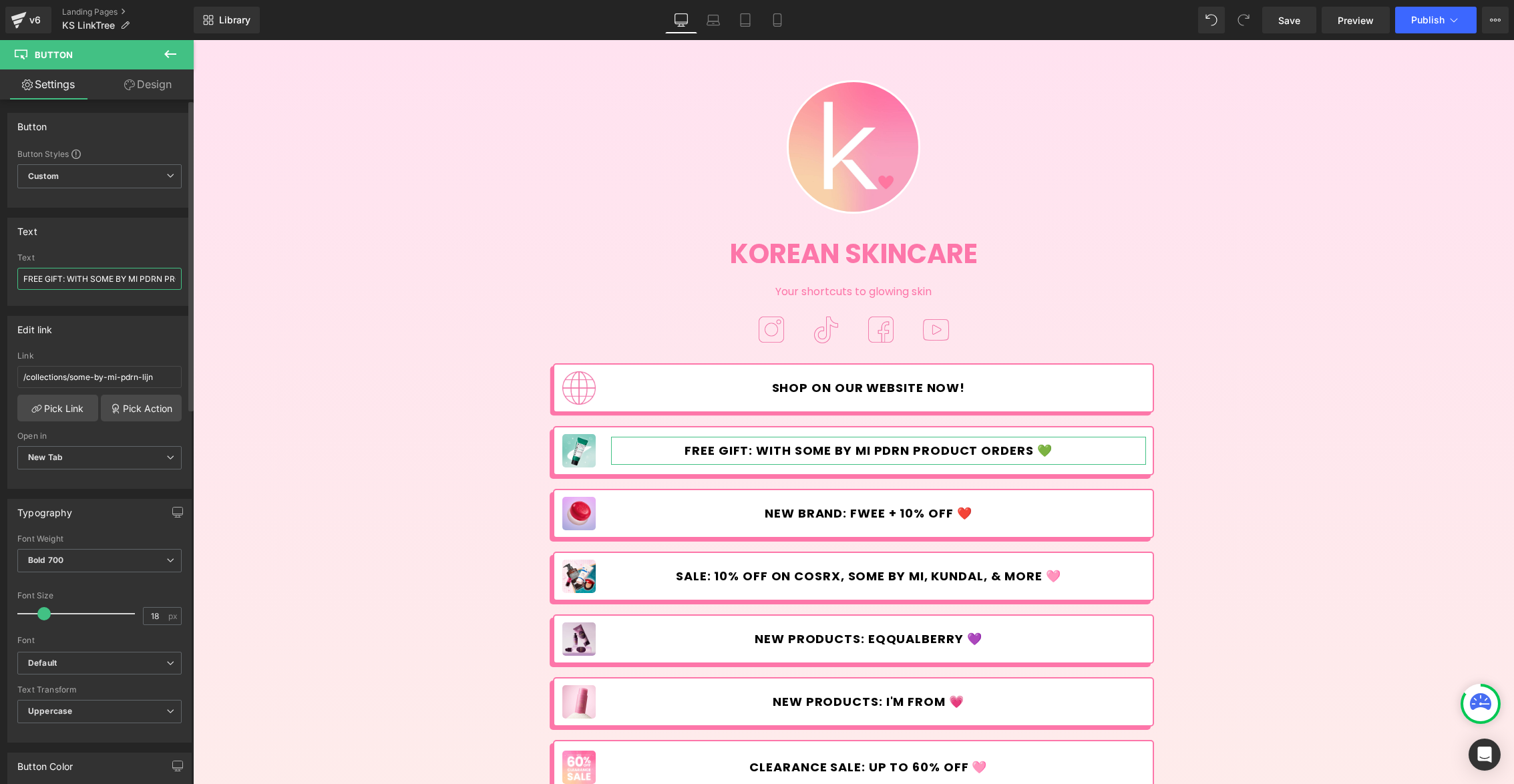
click at [90, 281] on input "FREE GIFT: WITH SOME BY MI PDRN PRODUCT ORDERS 💚" at bounding box center [100, 278] width 164 height 22
drag, startPoint x: 70, startPoint y: 281, endPoint x: 161, endPoint y: 281, distance: 91.0
click at [161, 281] on input "FREE GIFT: WITH SOME BY MI PDRN PRODUCT ORDERS 💚" at bounding box center [100, 278] width 164 height 22
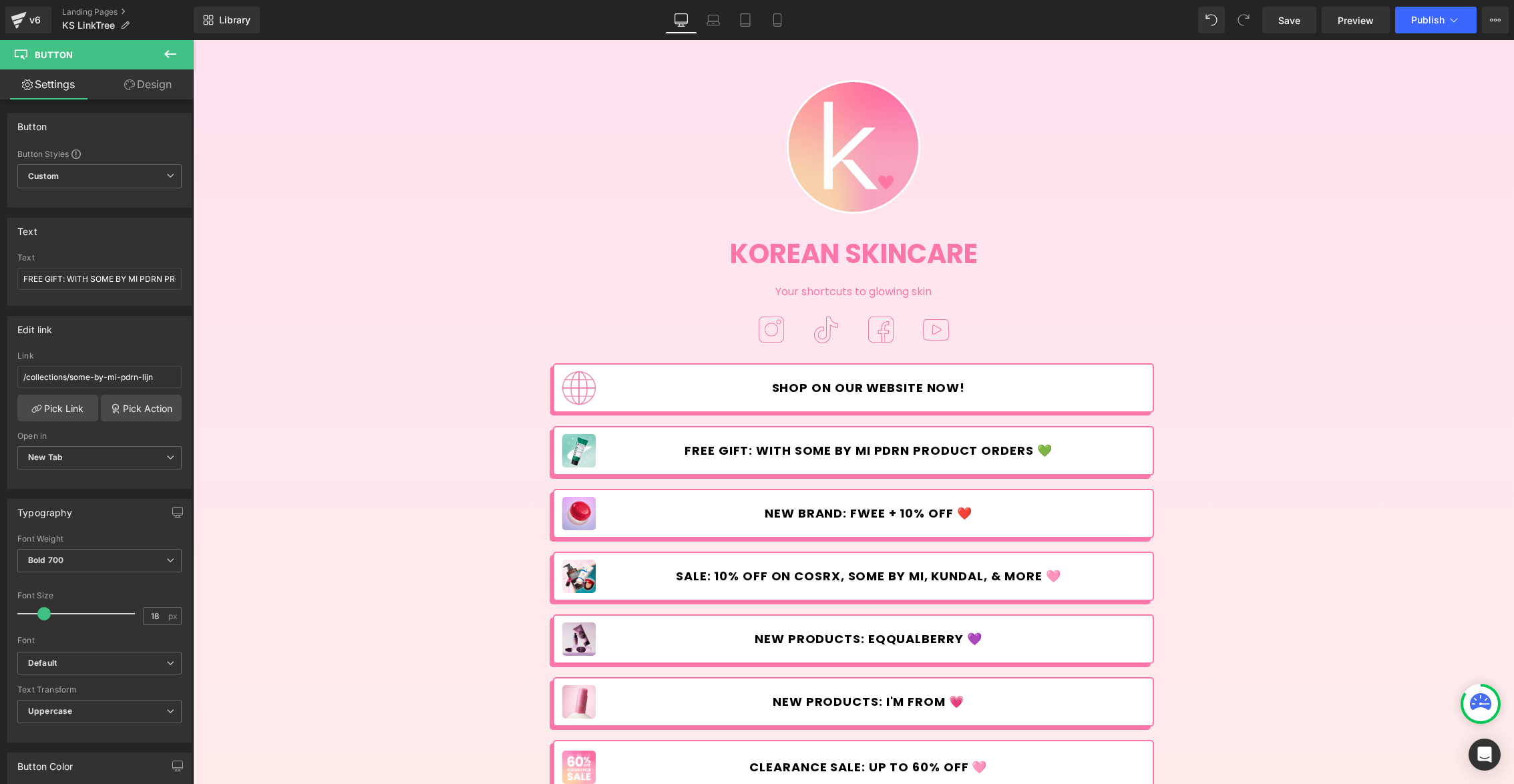
click at [781, 449] on span "FREE GIFT: WITH SOME BY MI PDRN PRODUCT ORDERS 💚" at bounding box center [868, 451] width 367 height 15
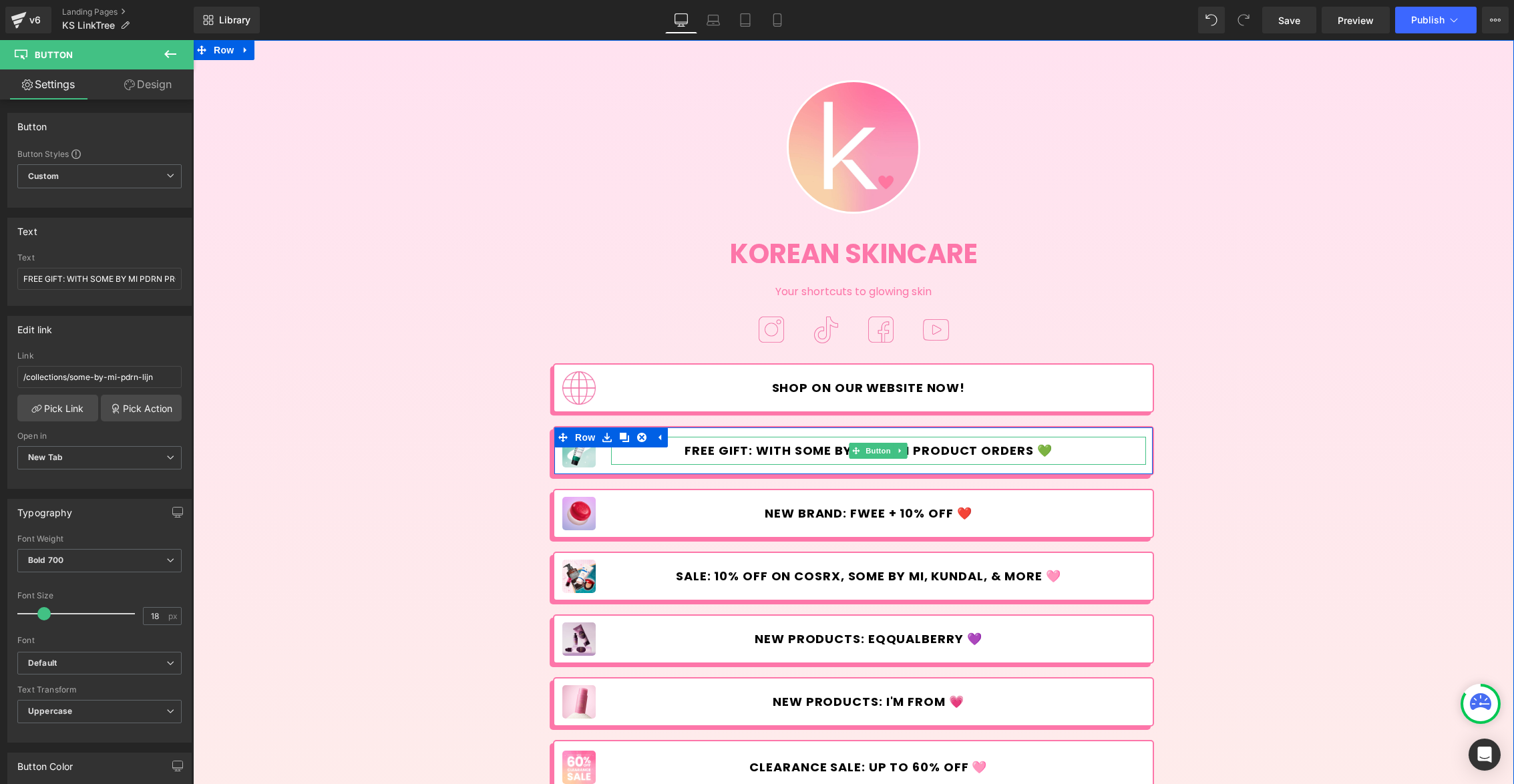
click at [781, 449] on span "FREE GIFT: WITH SOME BY MI PDRN PRODUCT ORDERS 💚" at bounding box center [868, 451] width 367 height 15
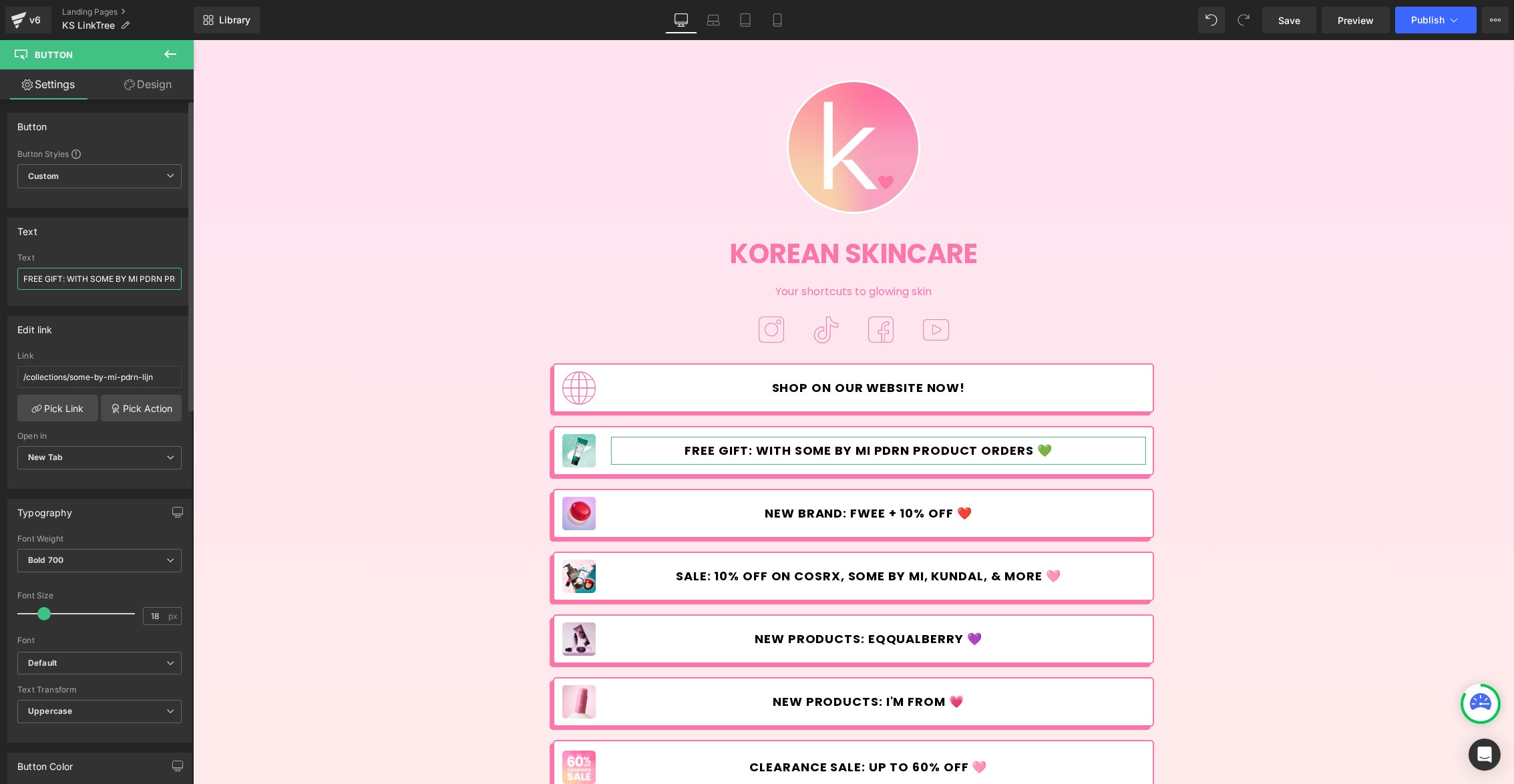
drag, startPoint x: 88, startPoint y: 279, endPoint x: 69, endPoint y: 281, distance: 19.1
click at [69, 281] on input "FREE GIFT: WITH SOME BY MI PDRN PRODUCT ORDERS 💚" at bounding box center [100, 278] width 164 height 22
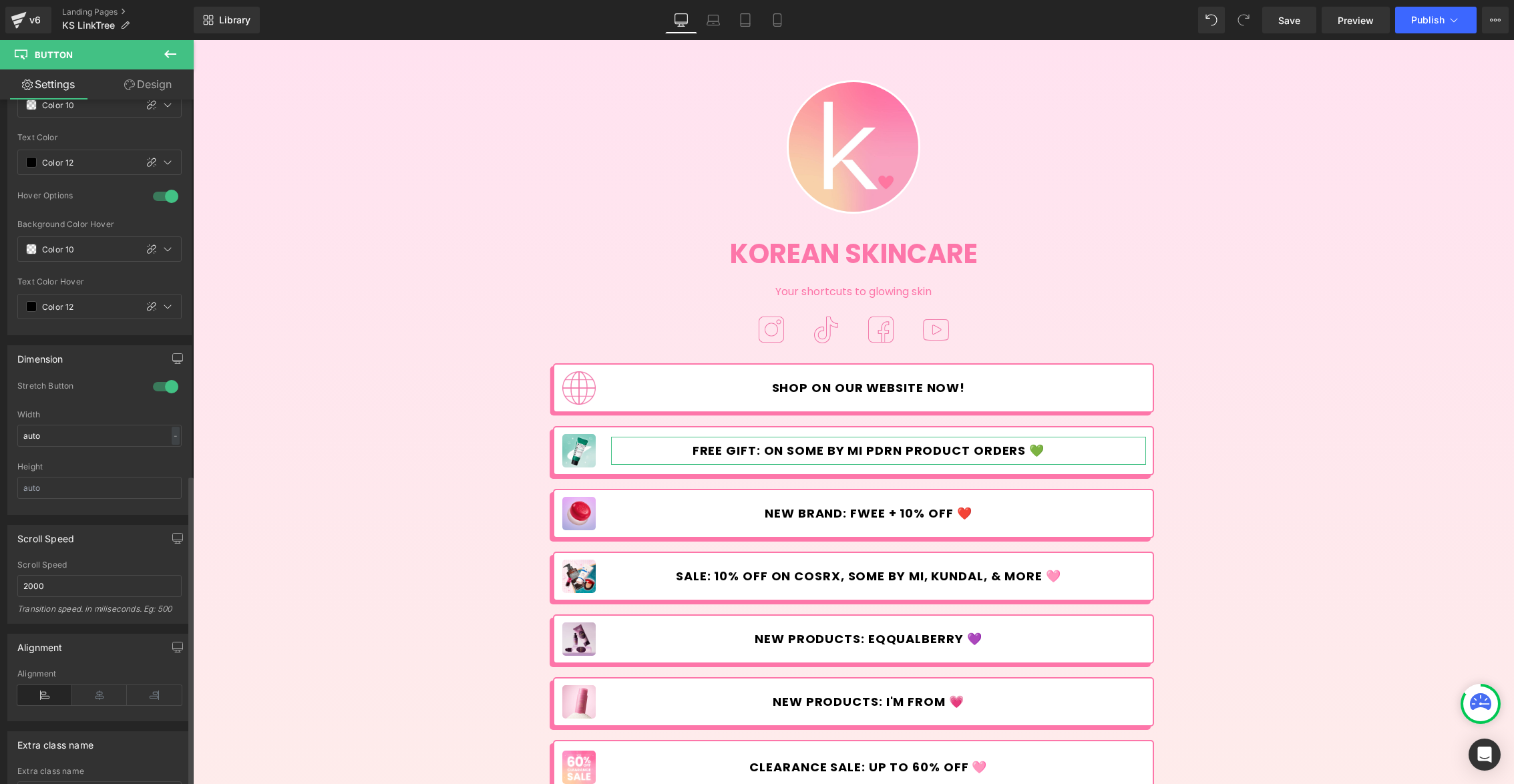
scroll to position [826, 0]
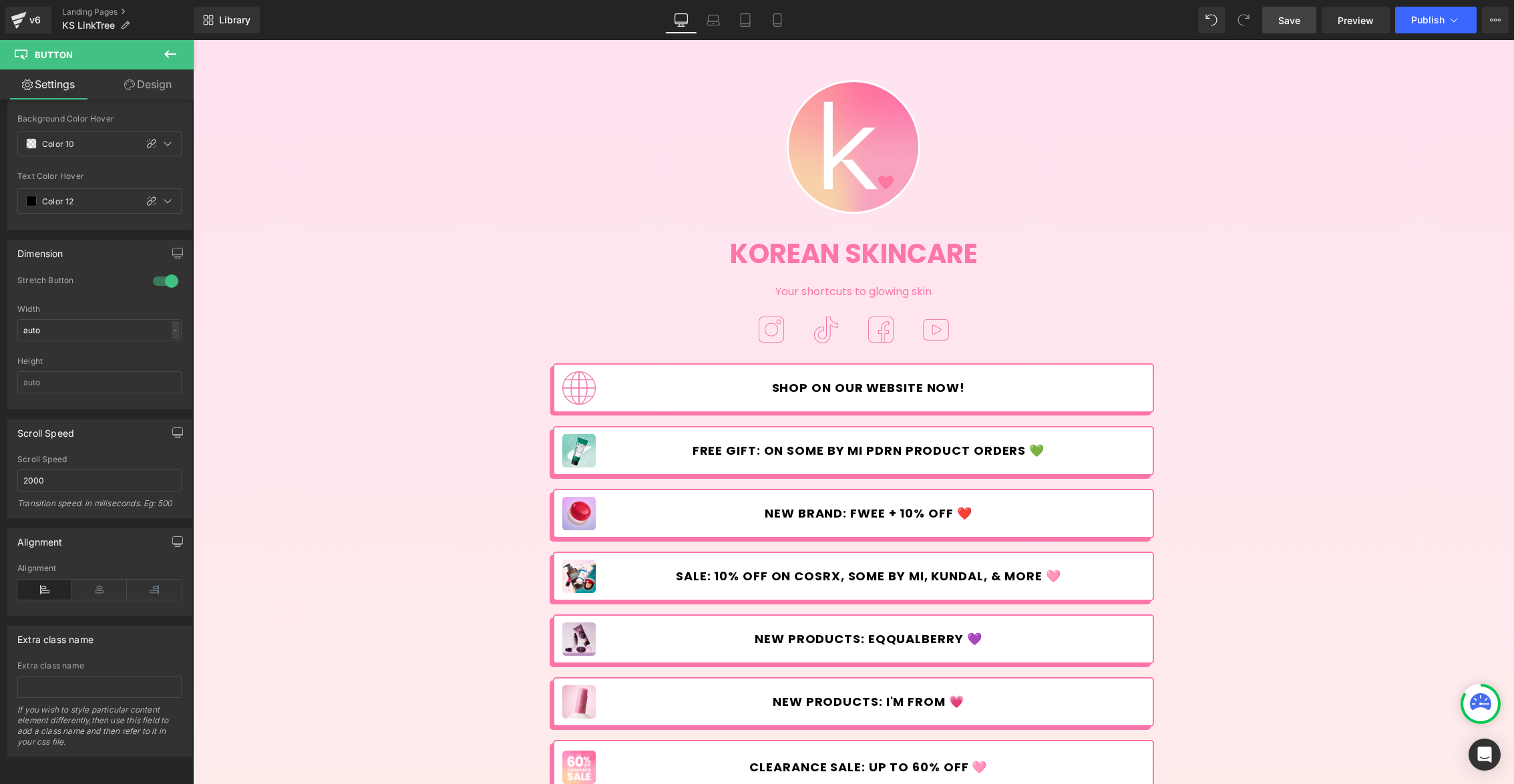
type input "FREE GIFT: ON SOME BY MI PDRN PRODUCT ORDERS 💚"
click at [1286, 28] on link "Save" at bounding box center [1289, 20] width 54 height 27
click at [24, 15] on icon at bounding box center [19, 16] width 15 height 8
